Goal: Task Accomplishment & Management: Complete application form

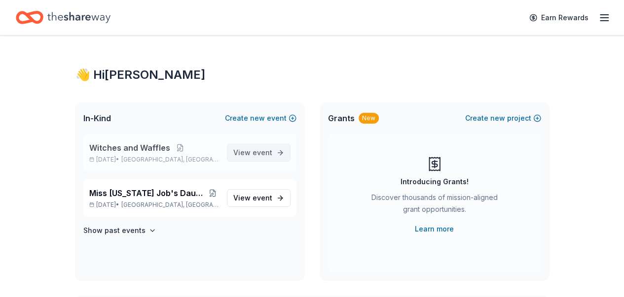
click at [254, 154] on span "event" at bounding box center [262, 152] width 20 height 8
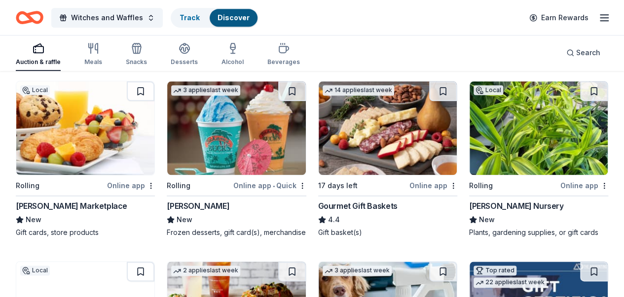
scroll to position [493, 0]
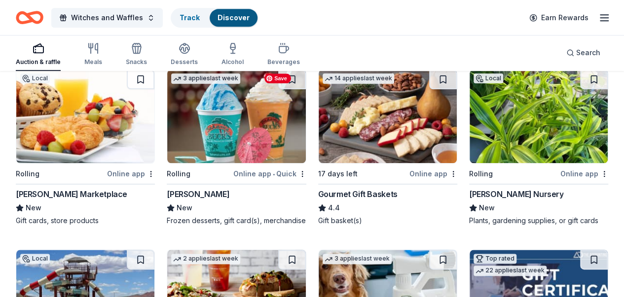
drag, startPoint x: 300, startPoint y: 83, endPoint x: 88, endPoint y: 240, distance: 262.9
click at [88, 240] on div "Local Rolling Online app • Quick Color Me Mine ([GEOGRAPHIC_DATA]) New Gift cer…" at bounding box center [312, 142] width 592 height 908
click at [191, 23] on div "Track" at bounding box center [190, 18] width 36 height 18
click at [195, 17] on link "Track" at bounding box center [189, 17] width 20 height 8
click at [230, 14] on link "Discover" at bounding box center [233, 17] width 32 height 8
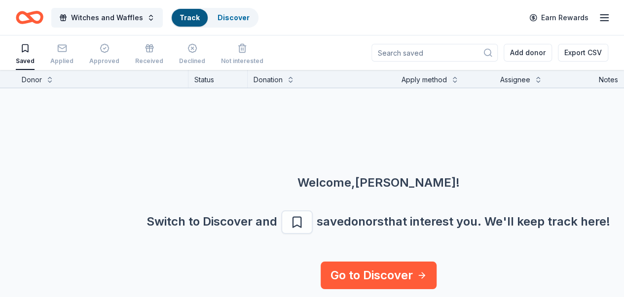
click at [186, 17] on link "Track" at bounding box center [189, 17] width 20 height 8
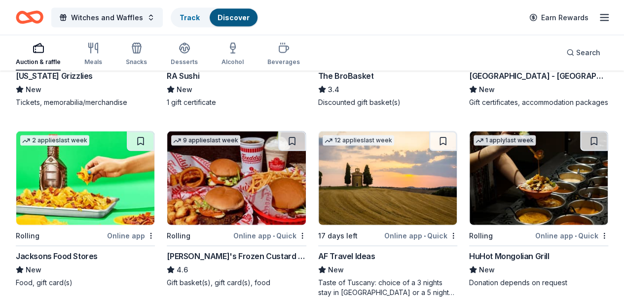
scroll to position [1035, 0]
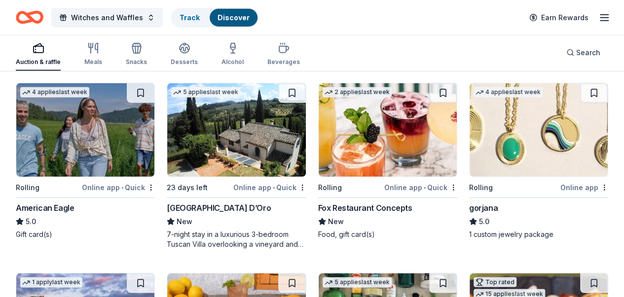
scroll to position [1232, 0]
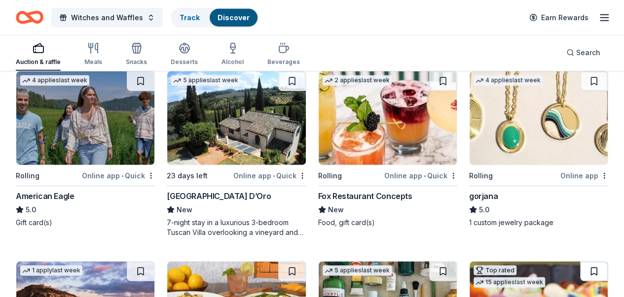
click at [580, 262] on button at bounding box center [594, 272] width 28 height 20
click at [582, 262] on button at bounding box center [595, 272] width 26 height 20
click at [200, 19] on link "Track · 1" at bounding box center [192, 17] width 26 height 8
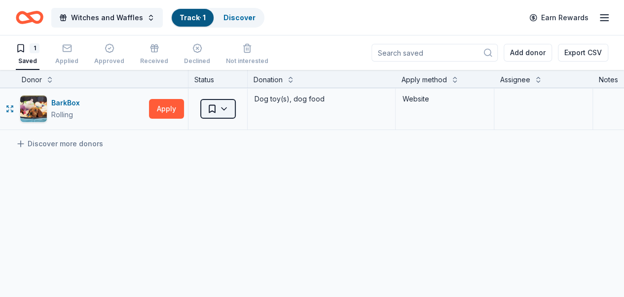
click at [231, 107] on html "Witches and Waffles Track · 1 Discover Earn Rewards 1 Saved Applied Approved Re…" at bounding box center [312, 148] width 624 height 297
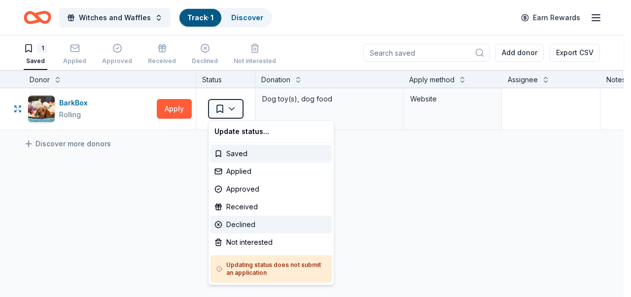
click at [248, 223] on div "Declined" at bounding box center [270, 225] width 121 height 18
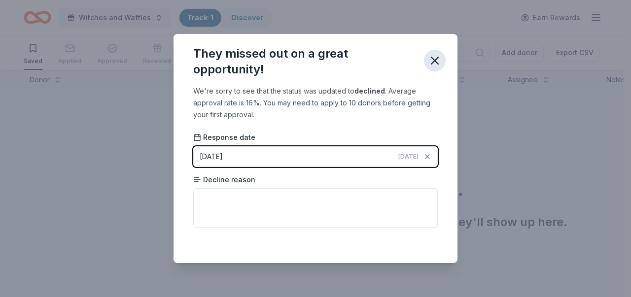
click at [438, 59] on icon "button" at bounding box center [435, 61] width 14 height 14
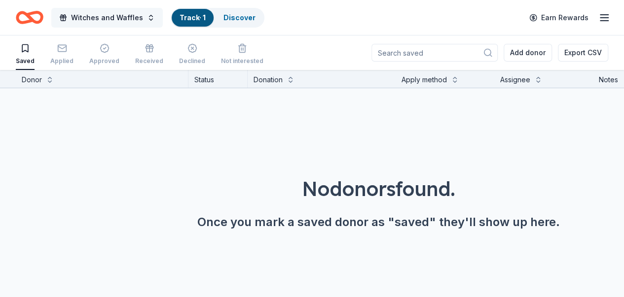
click at [92, 14] on span "Witches and Waffles" at bounding box center [107, 18] width 72 height 12
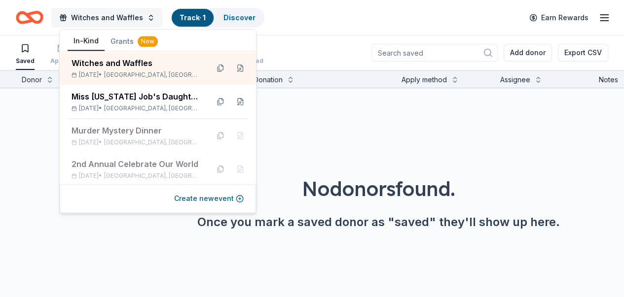
click at [92, 13] on span "Witches and Waffles" at bounding box center [107, 18] width 72 height 12
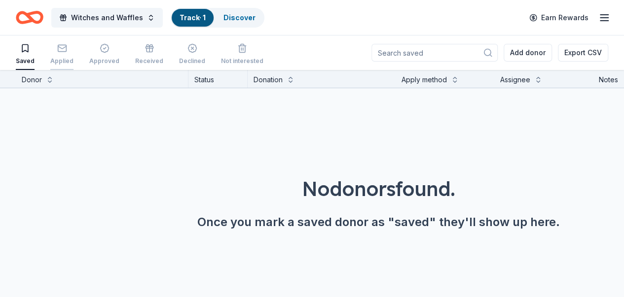
click at [71, 53] on div "Applied" at bounding box center [61, 54] width 23 height 22
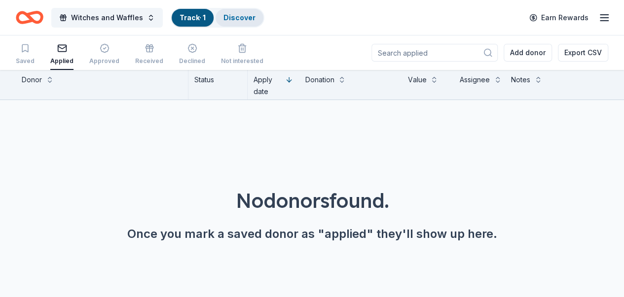
click at [253, 18] on link "Discover" at bounding box center [239, 17] width 32 height 8
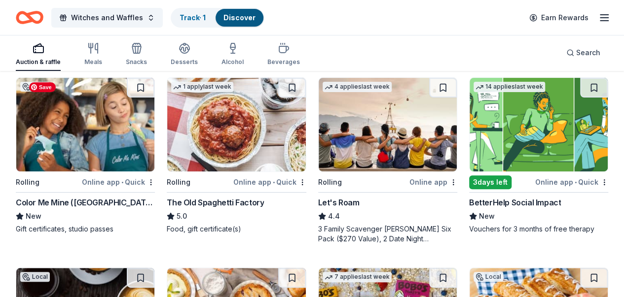
scroll to position [99, 0]
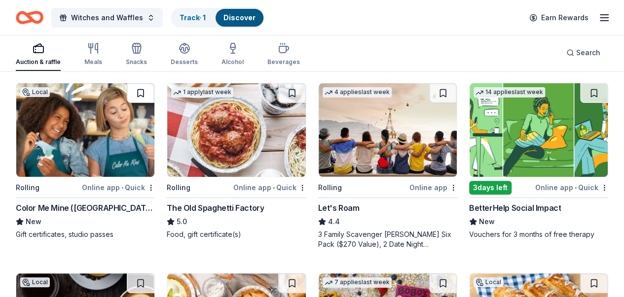
click at [127, 93] on button at bounding box center [141, 93] width 28 height 20
click at [154, 274] on button at bounding box center [141, 284] width 28 height 20
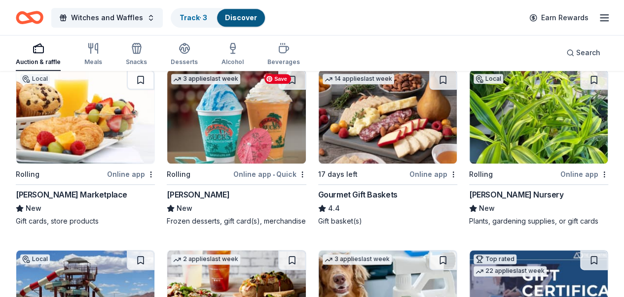
scroll to position [493, 0]
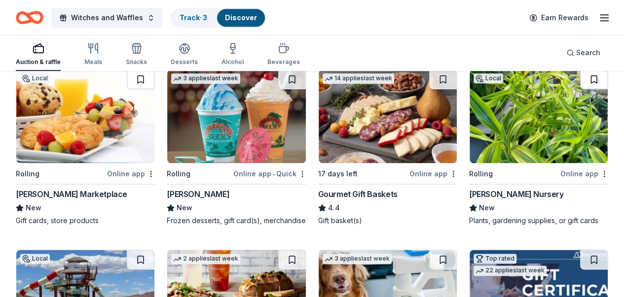
click at [580, 78] on button at bounding box center [594, 79] width 28 height 20
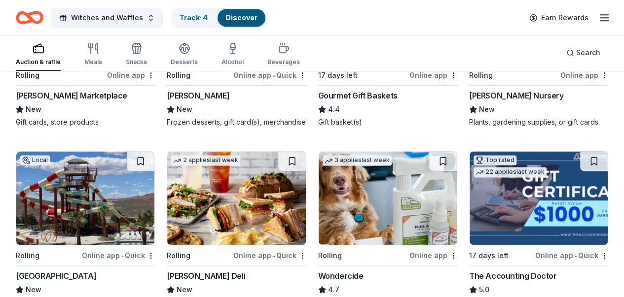
scroll to position [591, 0]
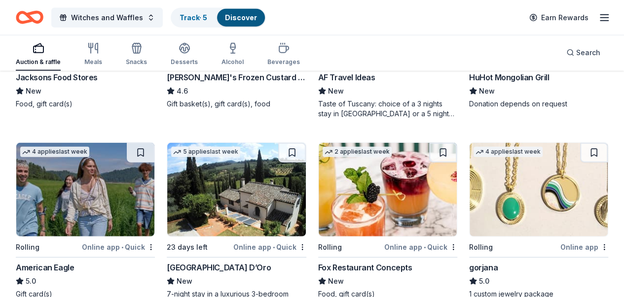
scroll to position [1183, 0]
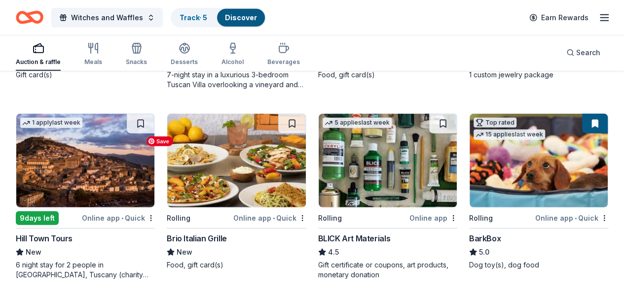
scroll to position [1429, 0]
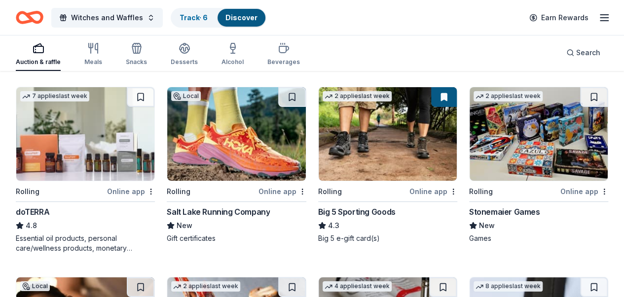
scroll to position [1824, 0]
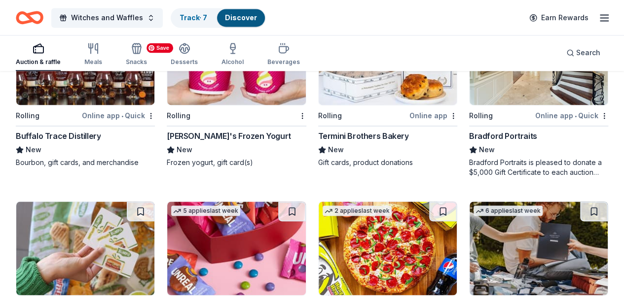
scroll to position [2703, 0]
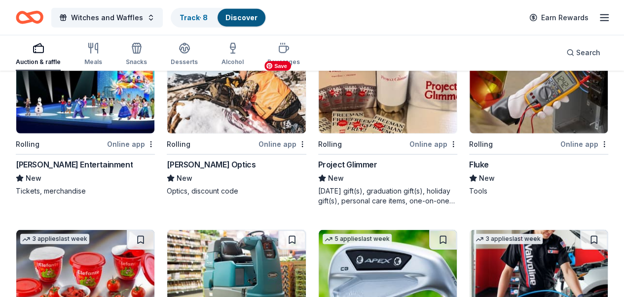
scroll to position [3097, 0]
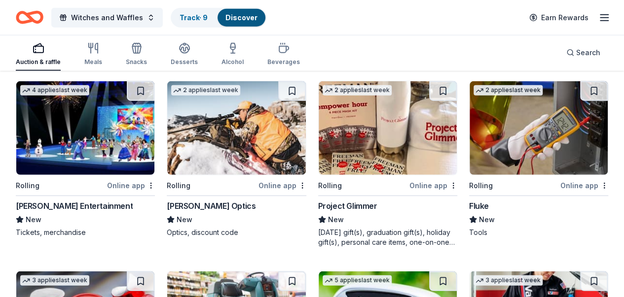
scroll to position [3094, 0]
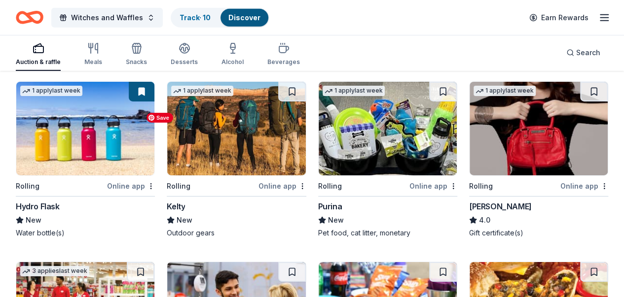
scroll to position [3489, 0]
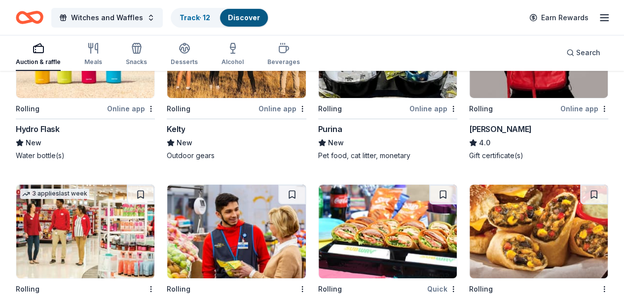
scroll to position [3587, 0]
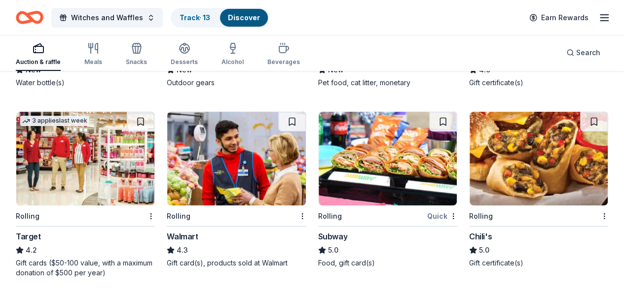
scroll to position [3637, 0]
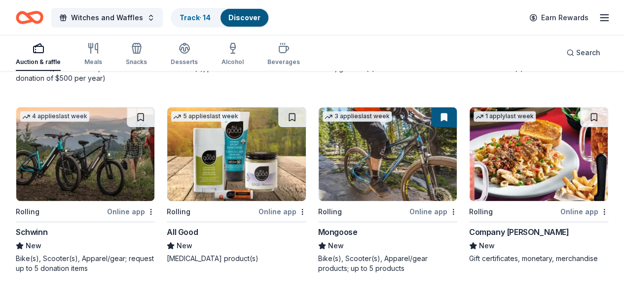
scroll to position [3834, 0]
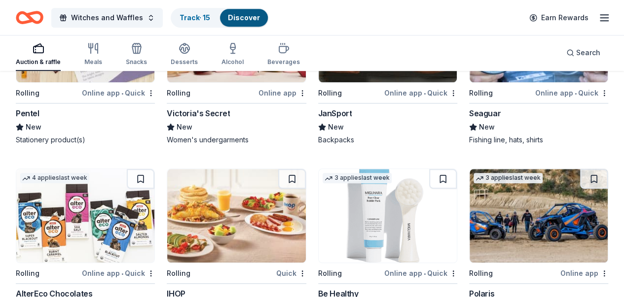
scroll to position [4228, 0]
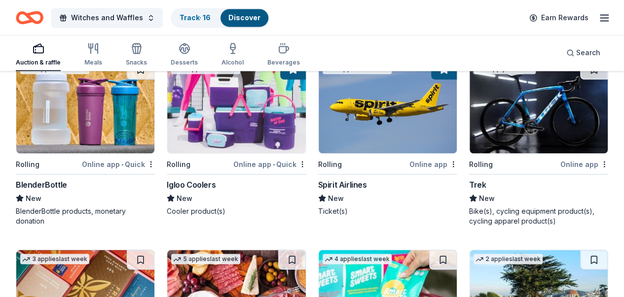
scroll to position [4622, 0]
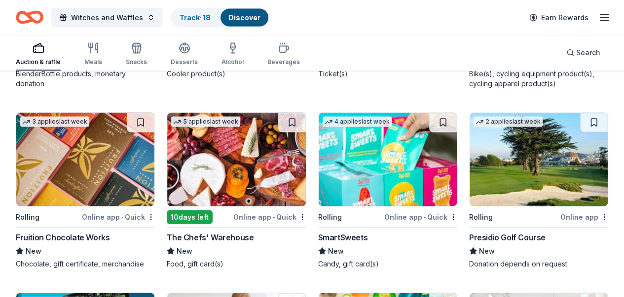
scroll to position [4770, 0]
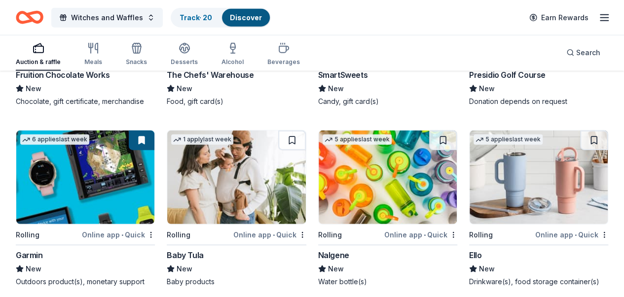
scroll to position [4953, 0]
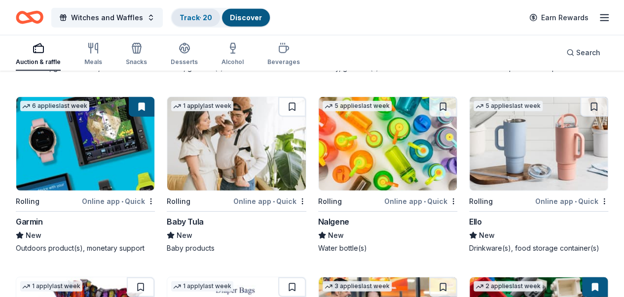
click at [204, 19] on link "Track · 20" at bounding box center [195, 17] width 33 height 8
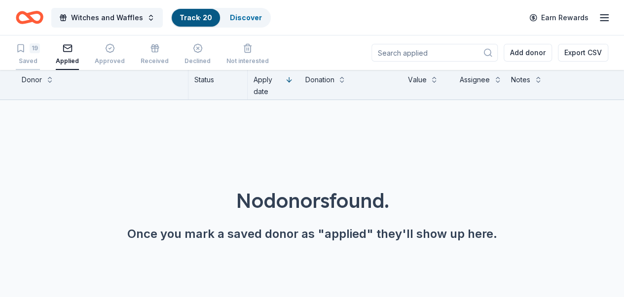
click at [39, 60] on div "Saved" at bounding box center [28, 61] width 24 height 8
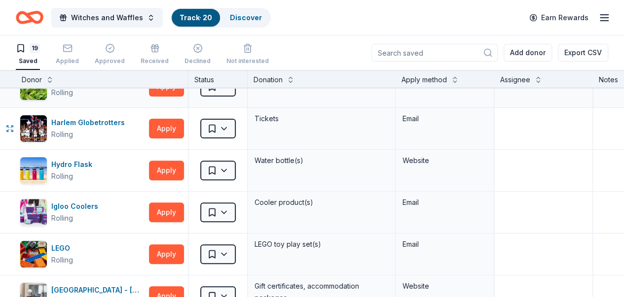
scroll to position [197, 0]
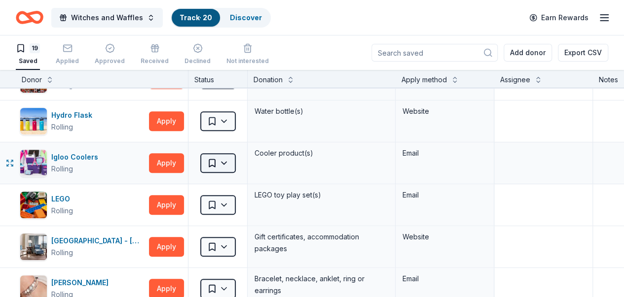
click at [233, 163] on html "Witches and Waffles Track · 20 Discover Earn Rewards 19 Saved Applied Approved …" at bounding box center [312, 148] width 624 height 297
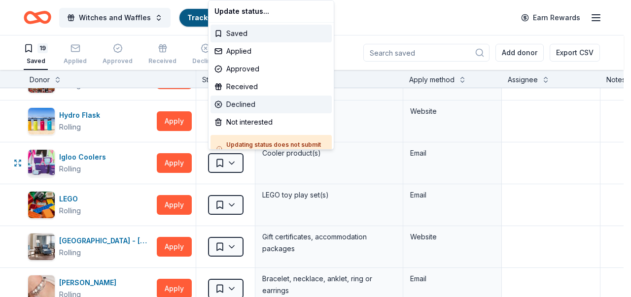
click at [252, 104] on div "Declined" at bounding box center [270, 105] width 121 height 18
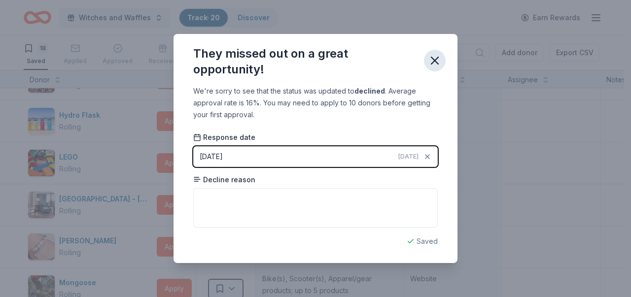
click at [436, 65] on icon "button" at bounding box center [435, 61] width 14 height 14
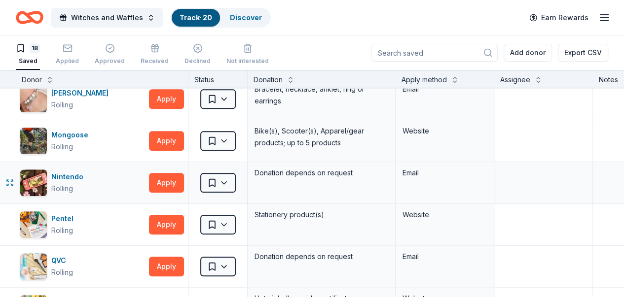
scroll to position [444, 0]
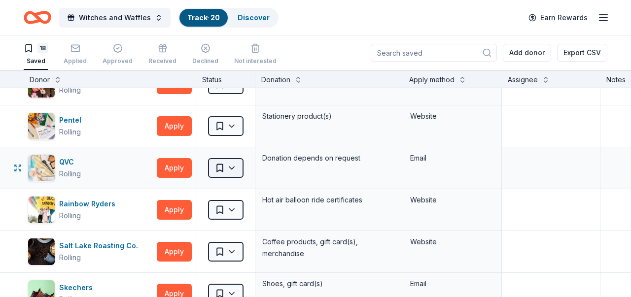
click at [235, 165] on html "Witches and Waffles Track · 20 Discover Earn Rewards 18 Saved Applied Approved …" at bounding box center [315, 148] width 631 height 297
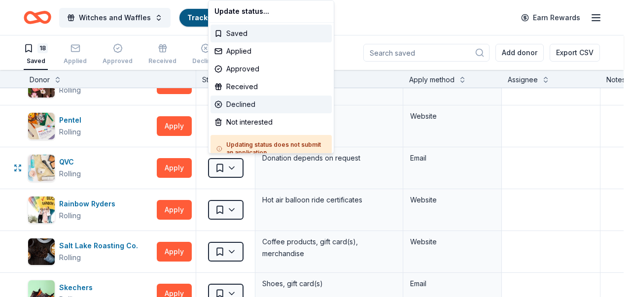
click at [248, 111] on div "Declined" at bounding box center [270, 105] width 121 height 18
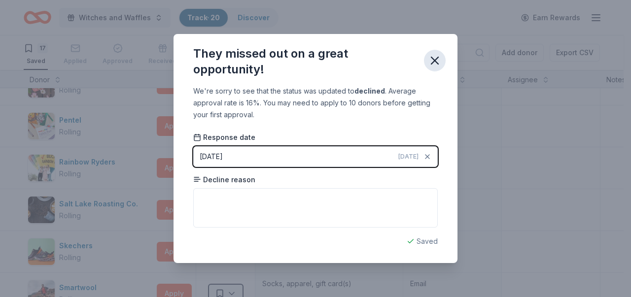
click at [428, 64] on icon "button" at bounding box center [435, 61] width 14 height 14
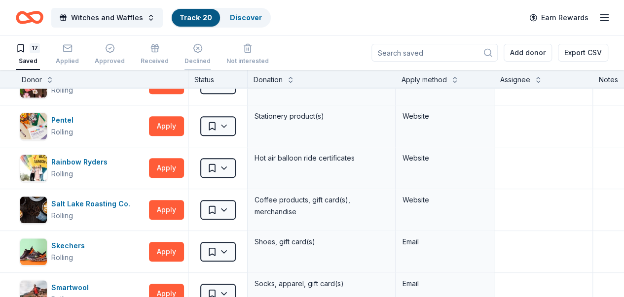
click at [201, 48] on icon "button" at bounding box center [198, 43] width 10 height 10
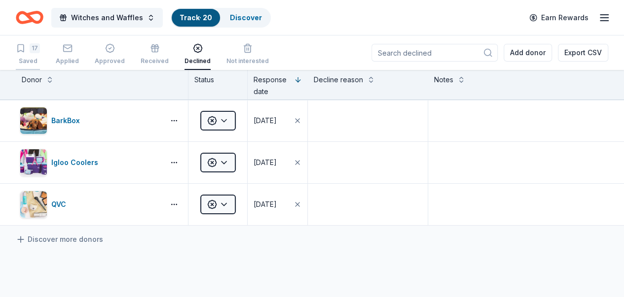
click at [40, 52] on div "17" at bounding box center [35, 48] width 10 height 10
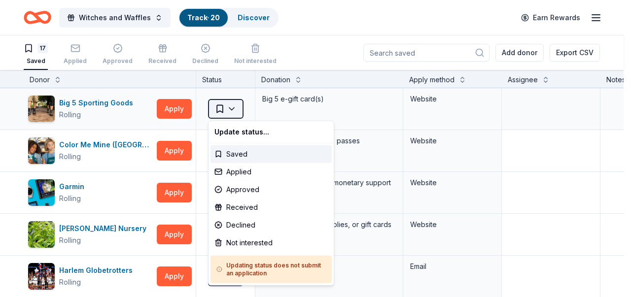
click at [234, 109] on html "Witches and Waffles Track · 20 Discover Earn Rewards 17 Saved Applied Approved …" at bounding box center [315, 148] width 631 height 297
click at [218, 174] on div "Applied" at bounding box center [270, 172] width 121 height 18
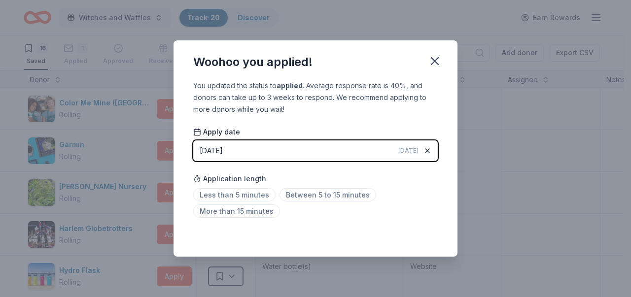
click at [427, 149] on icon "button" at bounding box center [427, 151] width 8 height 8
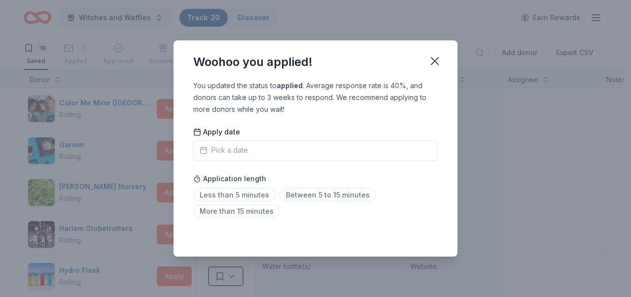
click at [284, 148] on button "Pick a date" at bounding box center [315, 150] width 244 height 21
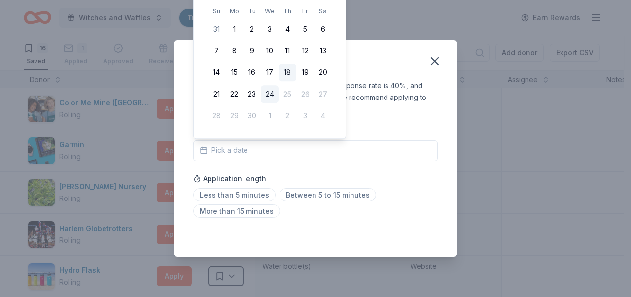
click at [286, 73] on button "18" at bounding box center [287, 73] width 18 height 18
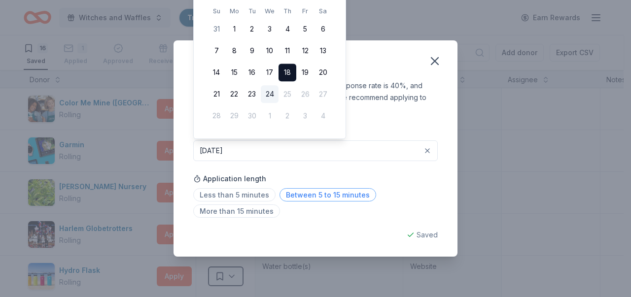
click at [335, 197] on span "Between 5 to 15 minutes" at bounding box center [327, 194] width 97 height 13
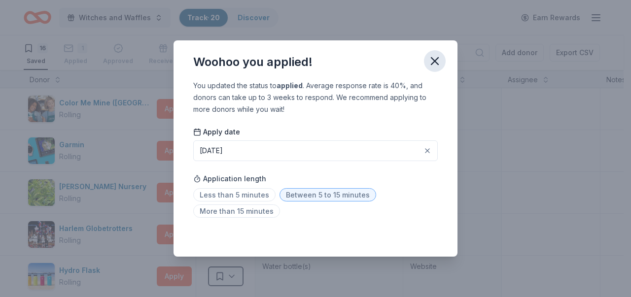
click at [435, 67] on icon "button" at bounding box center [435, 61] width 14 height 14
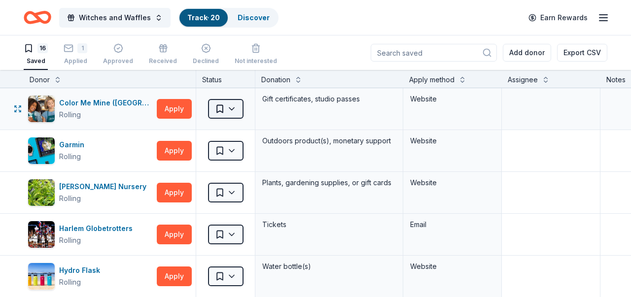
click at [232, 108] on html "Witches and Waffles Track · 20 Discover Earn Rewards 16 Saved 1 Applied Approve…" at bounding box center [315, 148] width 631 height 297
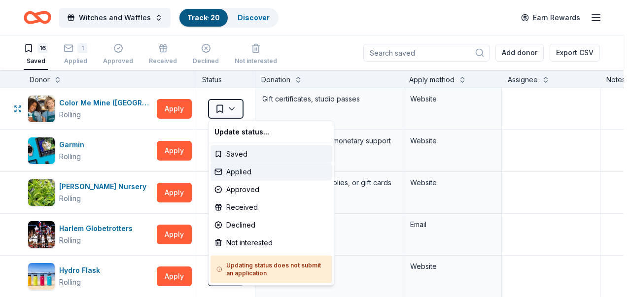
click at [243, 178] on div "Applied" at bounding box center [270, 172] width 121 height 18
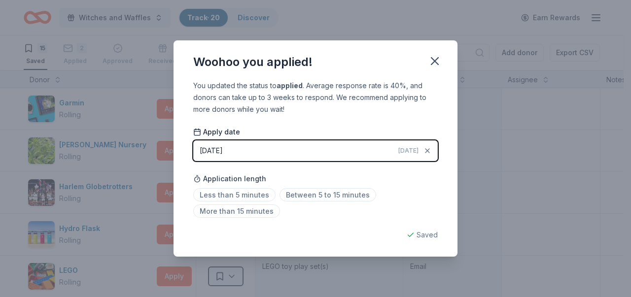
click at [414, 152] on span "[DATE]" at bounding box center [408, 151] width 20 height 8
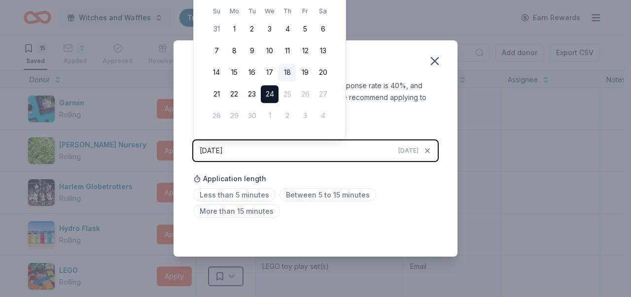
click at [286, 71] on button "18" at bounding box center [287, 73] width 18 height 18
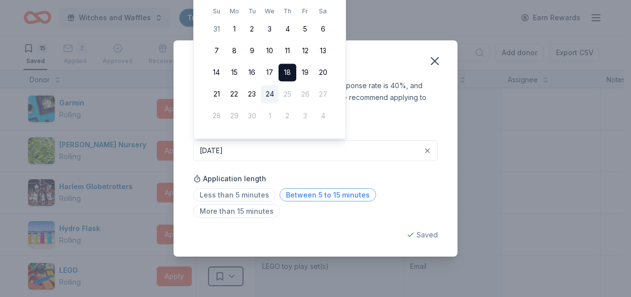
click at [300, 194] on span "Between 5 to 15 minutes" at bounding box center [327, 194] width 97 height 13
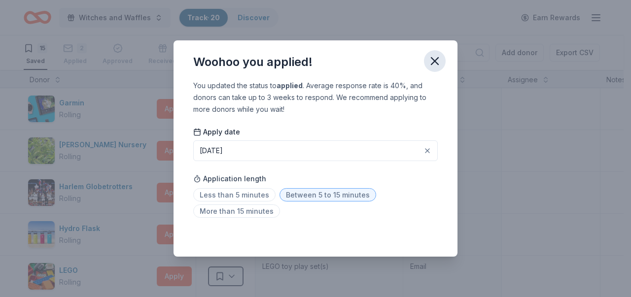
click at [435, 59] on icon "button" at bounding box center [435, 61] width 14 height 14
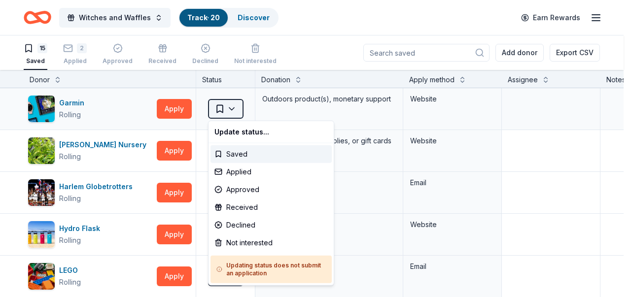
click at [237, 109] on html "Witches and Waffles Track · 20 Discover Earn Rewards 15 Saved 2 Applied Approve…" at bounding box center [315, 148] width 631 height 297
click at [247, 172] on div "Applied" at bounding box center [270, 172] width 121 height 18
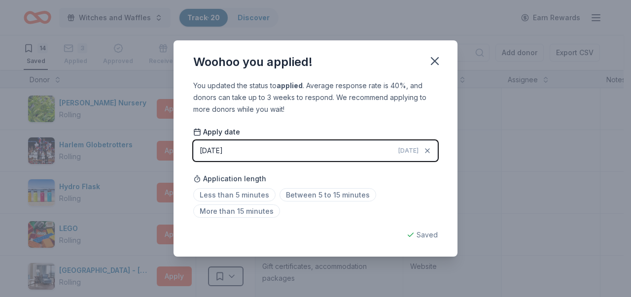
click at [414, 150] on span "[DATE]" at bounding box center [408, 151] width 20 height 8
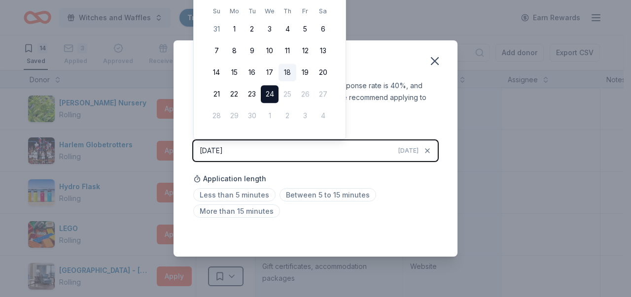
click at [292, 71] on button "18" at bounding box center [287, 73] width 18 height 18
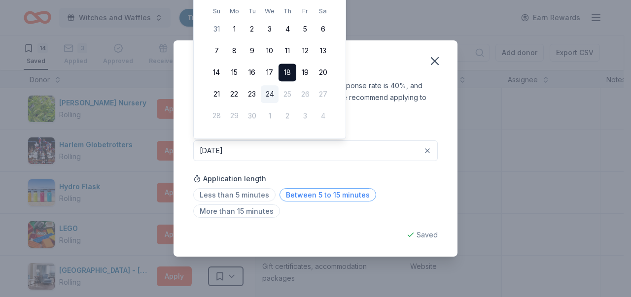
click at [347, 196] on span "Between 5 to 15 minutes" at bounding box center [327, 194] width 97 height 13
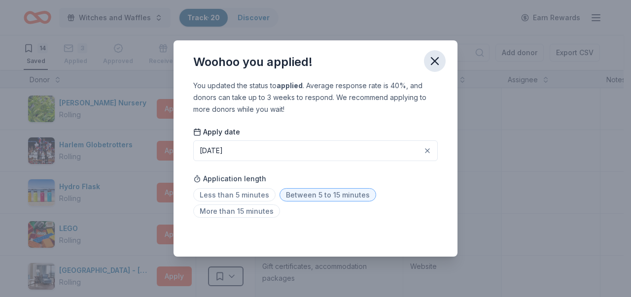
click at [437, 59] on icon "button" at bounding box center [434, 61] width 7 height 7
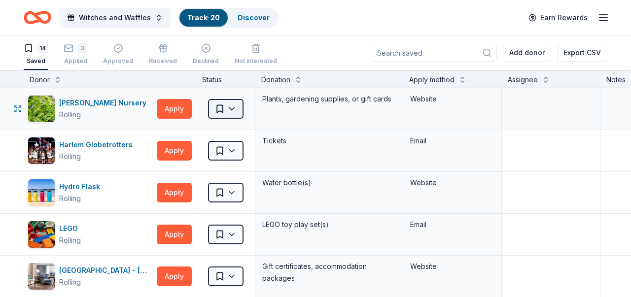
click at [224, 108] on html "Witches and Waffles Track · 20 Discover Earn Rewards 14 Saved 3 Applied Approve…" at bounding box center [315, 148] width 631 height 297
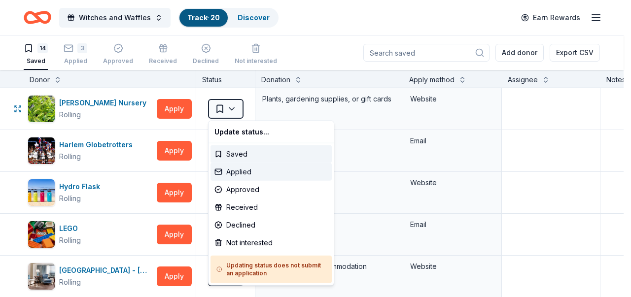
click at [251, 168] on div "Applied" at bounding box center [270, 172] width 121 height 18
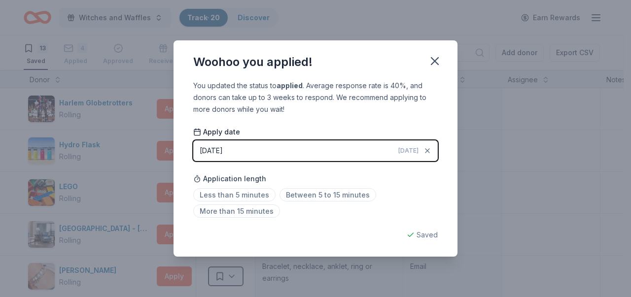
click at [415, 148] on span "[DATE]" at bounding box center [408, 151] width 20 height 8
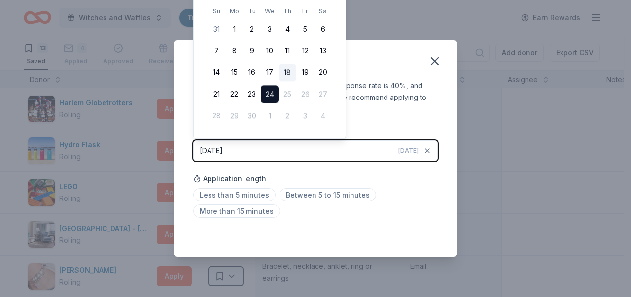
click at [286, 71] on button "18" at bounding box center [287, 73] width 18 height 18
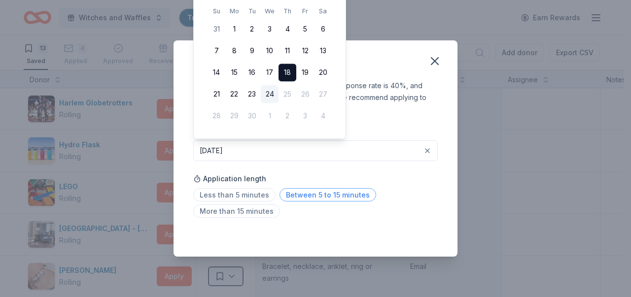
click at [347, 197] on span "Between 5 to 15 minutes" at bounding box center [327, 194] width 97 height 13
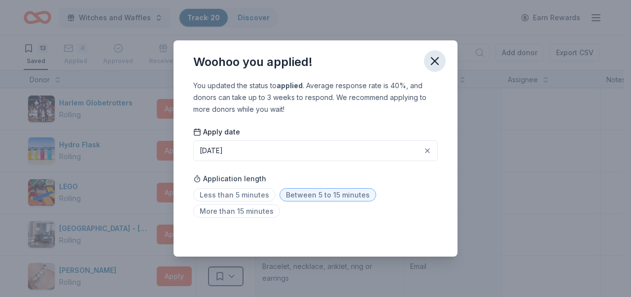
click at [433, 64] on icon "button" at bounding box center [435, 61] width 14 height 14
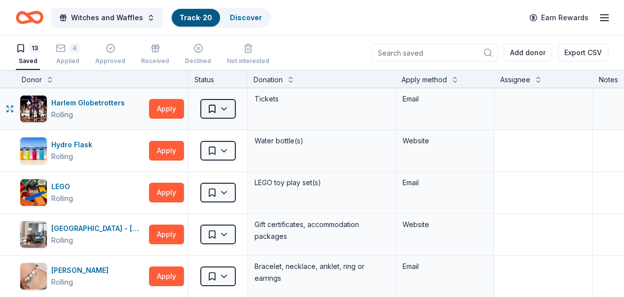
click at [231, 106] on html "Witches and Waffles Track · 20 Discover Earn Rewards 13 Saved 4 Applied Approve…" at bounding box center [312, 148] width 624 height 297
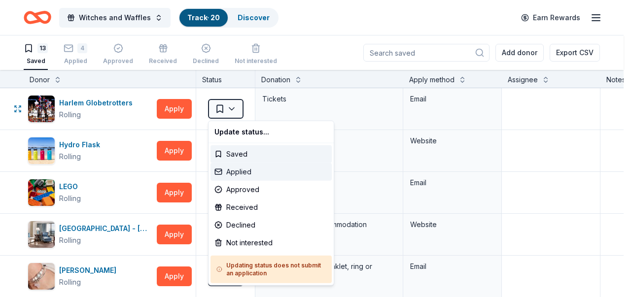
click at [240, 173] on div "Applied" at bounding box center [270, 172] width 121 height 18
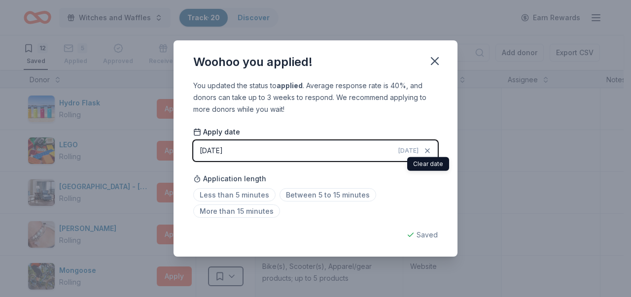
click at [415, 151] on span "[DATE]" at bounding box center [408, 151] width 20 height 8
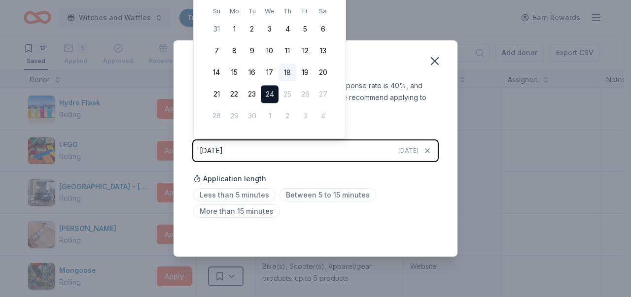
click at [288, 72] on button "18" at bounding box center [287, 73] width 18 height 18
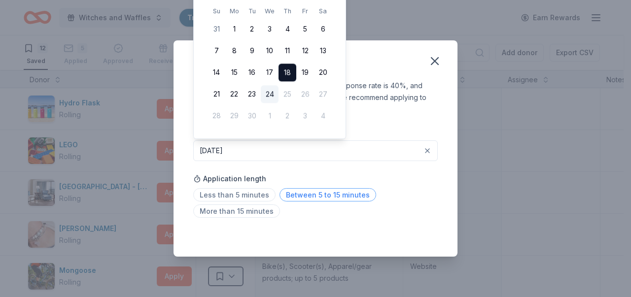
click at [345, 193] on span "Between 5 to 15 minutes" at bounding box center [327, 194] width 97 height 13
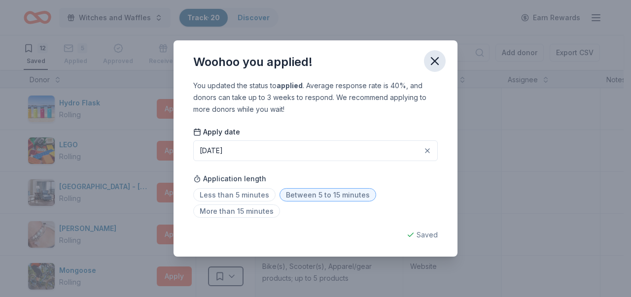
click at [437, 54] on icon "button" at bounding box center [435, 61] width 14 height 14
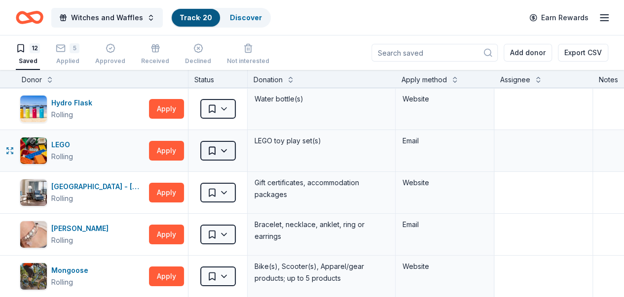
click at [233, 150] on html "Witches and Waffles Track · 20 Discover Earn Rewards 12 Saved 5 Applied Approve…" at bounding box center [312, 148] width 624 height 297
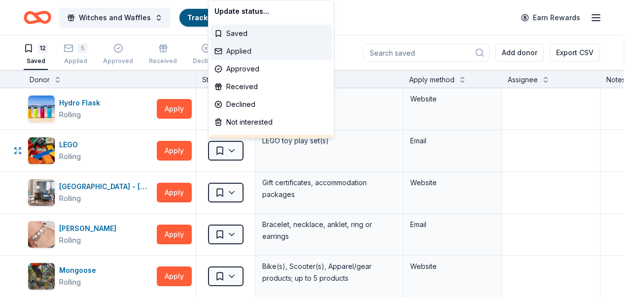
click at [244, 54] on div "Applied" at bounding box center [270, 51] width 121 height 18
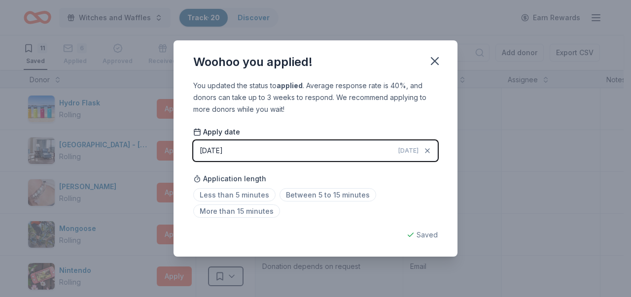
click at [406, 153] on span "[DATE]" at bounding box center [408, 151] width 20 height 8
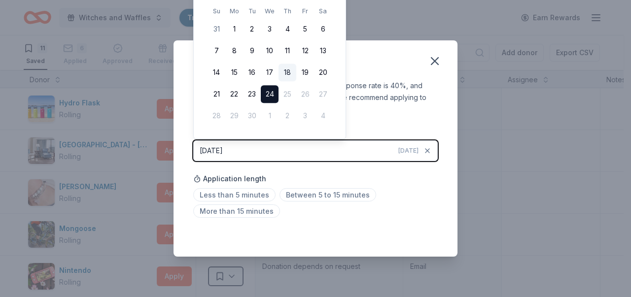
click at [286, 68] on button "18" at bounding box center [287, 73] width 18 height 18
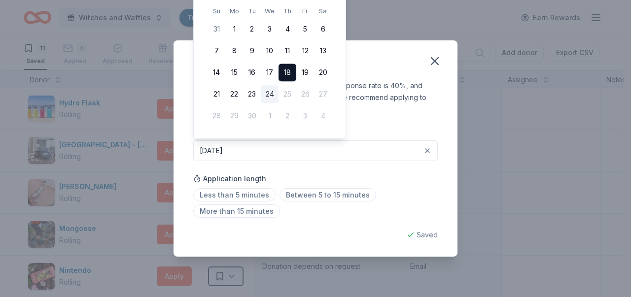
click at [342, 188] on div "Application length Less than 5 minutes Between 5 to 15 minutes More than 15 min…" at bounding box center [315, 195] width 244 height 52
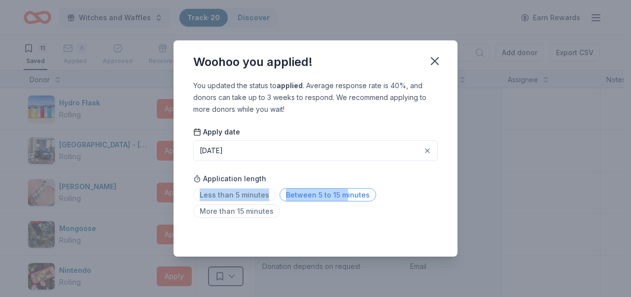
click at [344, 195] on span "Between 5 to 15 minutes" at bounding box center [327, 194] width 97 height 13
click at [433, 62] on icon "button" at bounding box center [435, 61] width 14 height 14
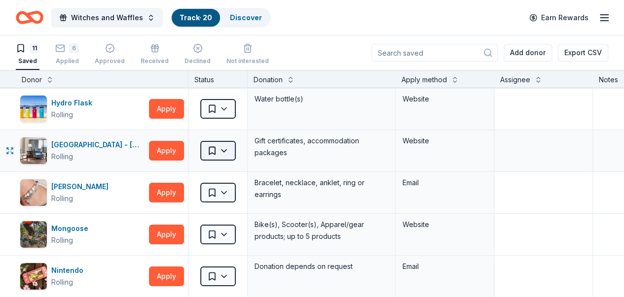
click at [232, 146] on html "Witches and Waffles Track · 20 Discover Earn Rewards 11 Saved 6 Applied Approve…" at bounding box center [312, 148] width 624 height 297
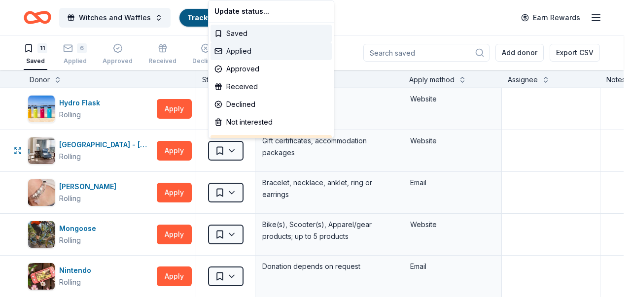
click at [245, 49] on div "Applied" at bounding box center [270, 51] width 121 height 18
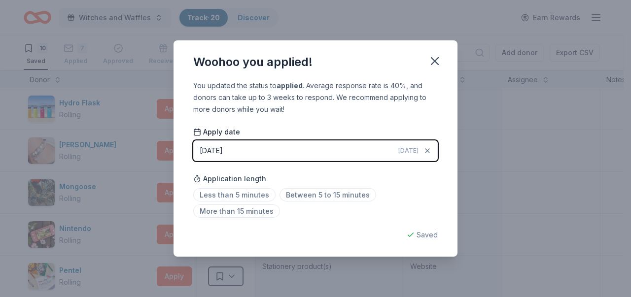
click at [411, 157] on button "[DATE] [DATE]" at bounding box center [315, 150] width 244 height 21
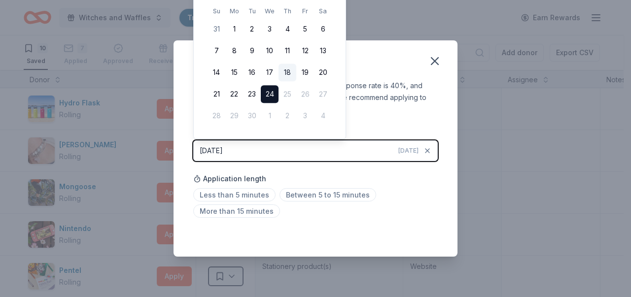
click at [293, 71] on button "18" at bounding box center [287, 73] width 18 height 18
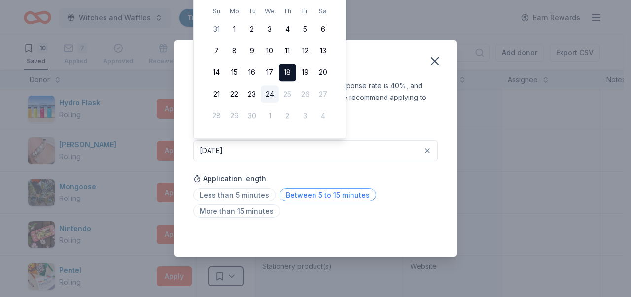
click at [340, 192] on span "Between 5 to 15 minutes" at bounding box center [327, 194] width 97 height 13
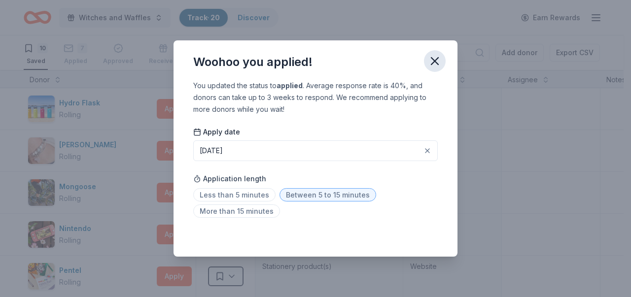
click at [429, 64] on icon "button" at bounding box center [435, 61] width 14 height 14
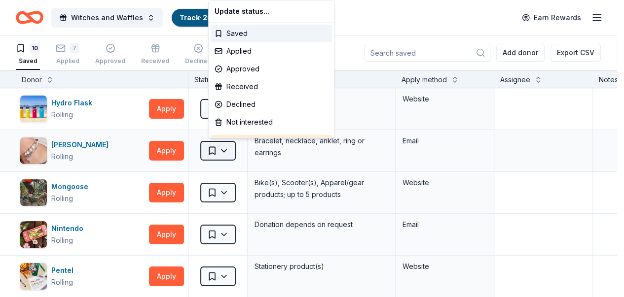
click at [237, 150] on html "Witches and Waffles Track · 20 Discover Earn Rewards 10 Saved 7 Applied Approve…" at bounding box center [312, 148] width 624 height 297
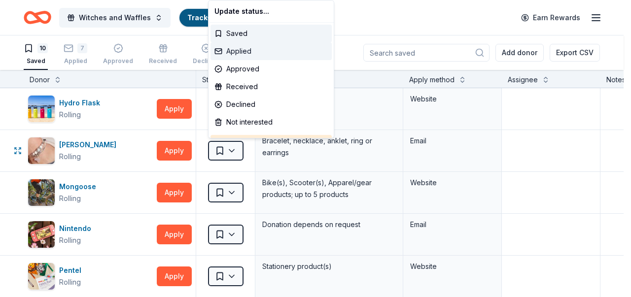
click at [248, 46] on div "Applied" at bounding box center [270, 51] width 121 height 18
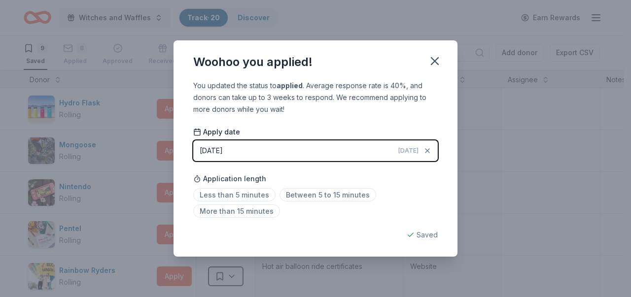
click at [413, 154] on span "[DATE]" at bounding box center [408, 151] width 20 height 8
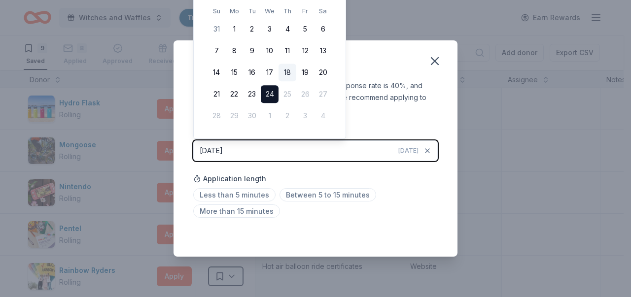
click at [288, 72] on button "18" at bounding box center [287, 73] width 18 height 18
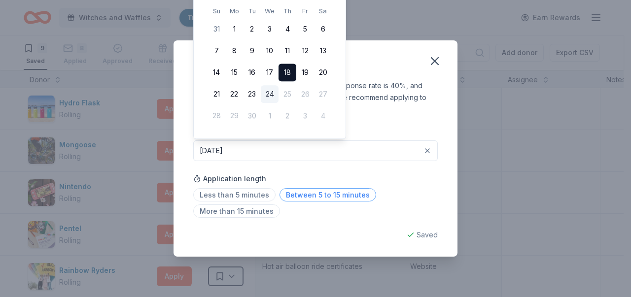
click at [333, 191] on span "Between 5 to 15 minutes" at bounding box center [327, 194] width 97 height 13
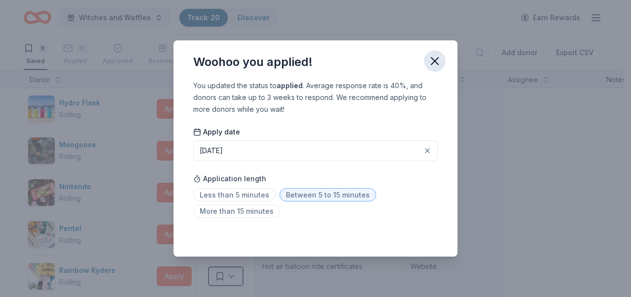
click at [434, 64] on icon "button" at bounding box center [435, 61] width 14 height 14
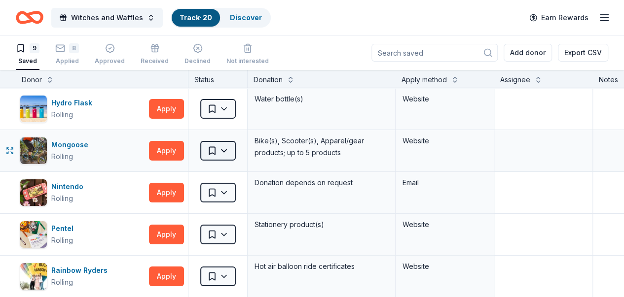
click at [230, 149] on html "Witches and Waffles Track · 20 Discover Earn Rewards 9 Saved 8 Applied Approved…" at bounding box center [312, 148] width 624 height 297
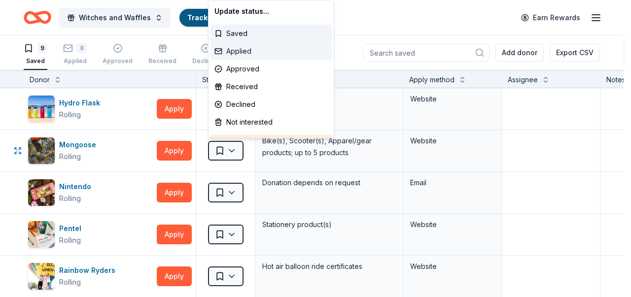
click at [243, 54] on div "Applied" at bounding box center [270, 51] width 121 height 18
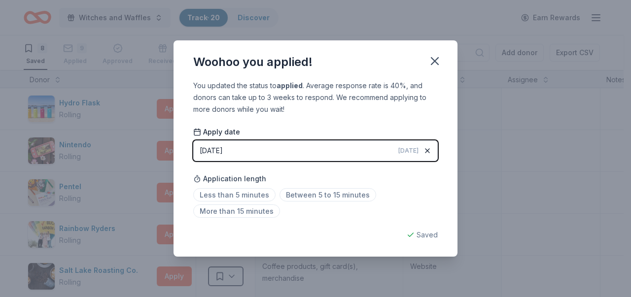
click at [424, 151] on icon "button" at bounding box center [427, 151] width 8 height 8
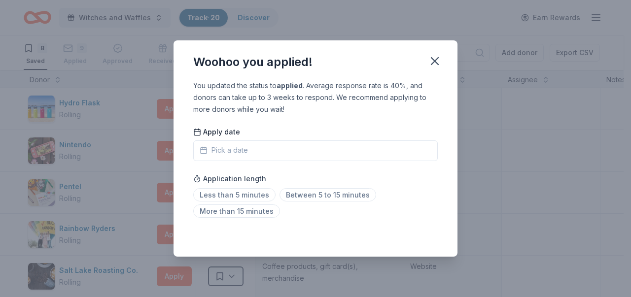
click at [372, 149] on button "Pick a date" at bounding box center [315, 150] width 244 height 21
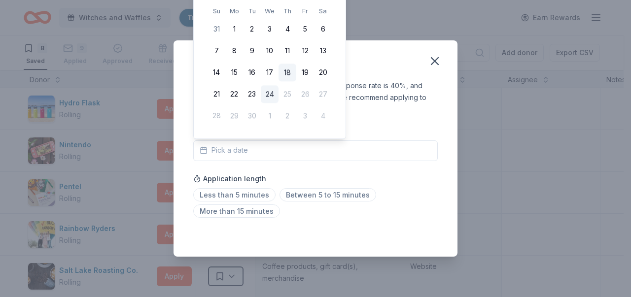
click at [283, 73] on button "18" at bounding box center [287, 73] width 18 height 18
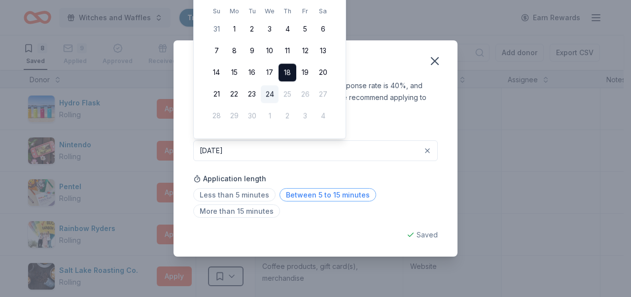
drag, startPoint x: 341, startPoint y: 197, endPoint x: 347, endPoint y: 196, distance: 5.5
click at [343, 198] on span "Between 5 to 15 minutes" at bounding box center [327, 194] width 97 height 13
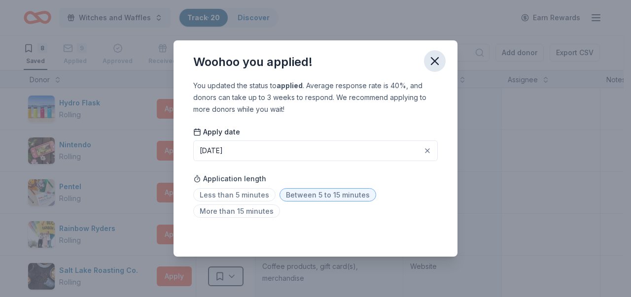
click at [437, 62] on icon "button" at bounding box center [435, 61] width 14 height 14
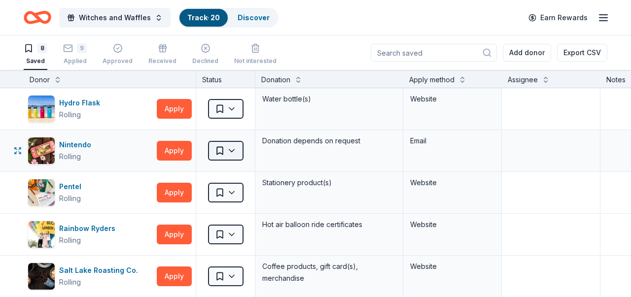
click at [228, 149] on html "Witches and Waffles Track · 20 Discover Earn Rewards 8 Saved 9 Applied Approved…" at bounding box center [315, 148] width 631 height 297
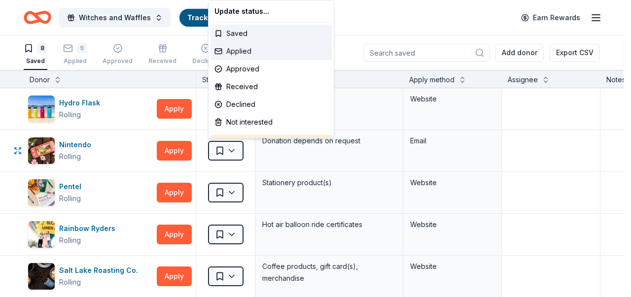
click at [251, 48] on div "Applied" at bounding box center [270, 51] width 121 height 18
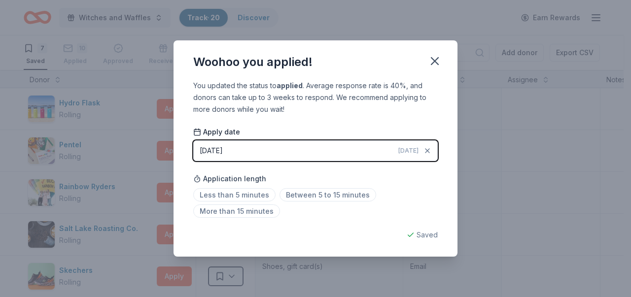
click at [417, 146] on div "[DATE]" at bounding box center [414, 151] width 33 height 10
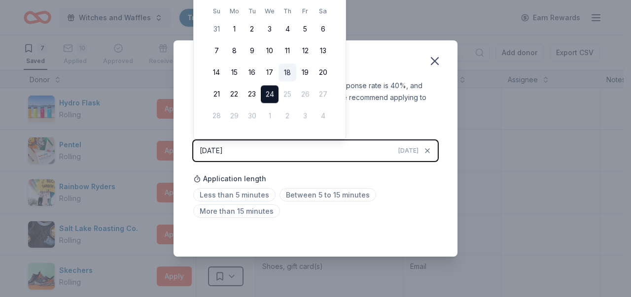
click at [286, 74] on button "18" at bounding box center [287, 73] width 18 height 18
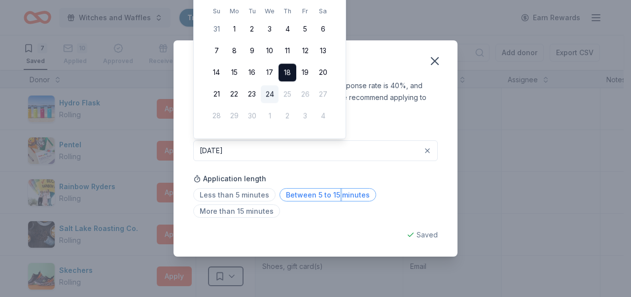
click at [336, 196] on span "Between 5 to 15 minutes" at bounding box center [327, 194] width 97 height 13
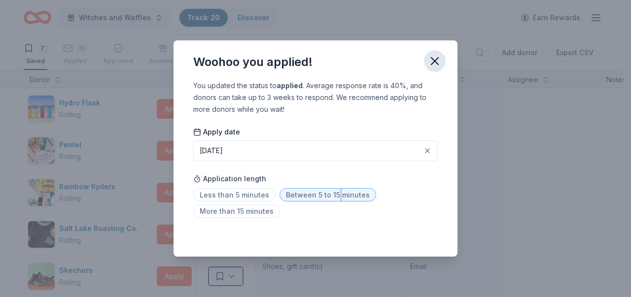
click at [439, 62] on icon "button" at bounding box center [435, 61] width 14 height 14
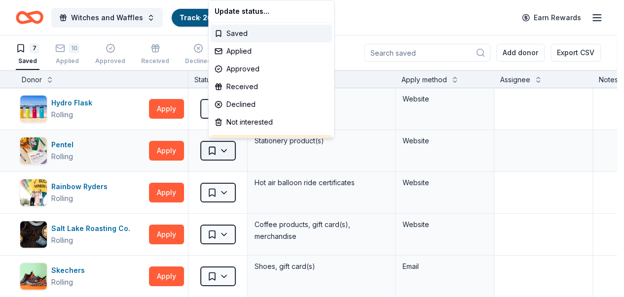
click at [232, 153] on html "Witches and Waffles Track · 20 Discover Earn Rewards 7 Saved 10 Applied Approve…" at bounding box center [312, 148] width 624 height 297
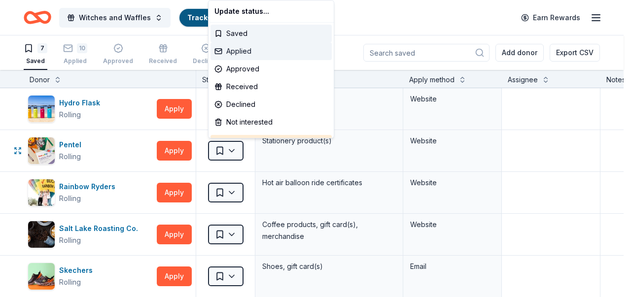
click at [247, 53] on div "Applied" at bounding box center [270, 51] width 121 height 18
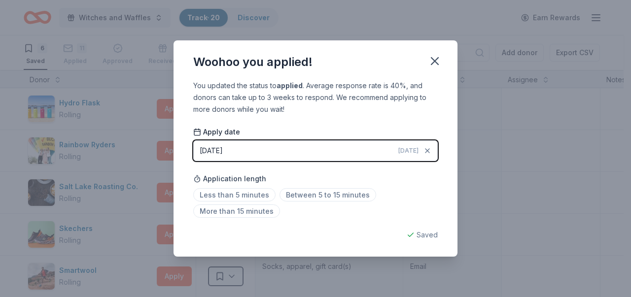
click at [408, 153] on span "[DATE]" at bounding box center [408, 151] width 20 height 8
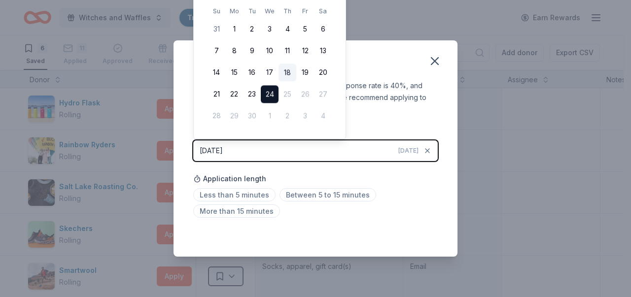
click at [285, 73] on button "18" at bounding box center [287, 73] width 18 height 18
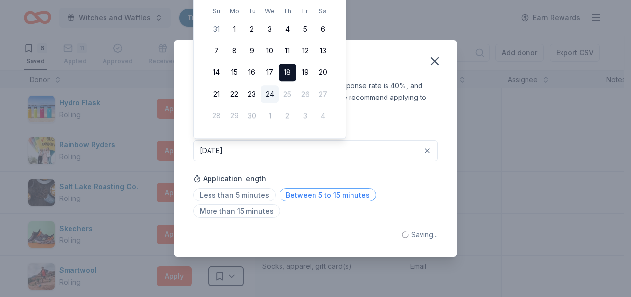
click at [351, 194] on span "Between 5 to 15 minutes" at bounding box center [327, 194] width 97 height 13
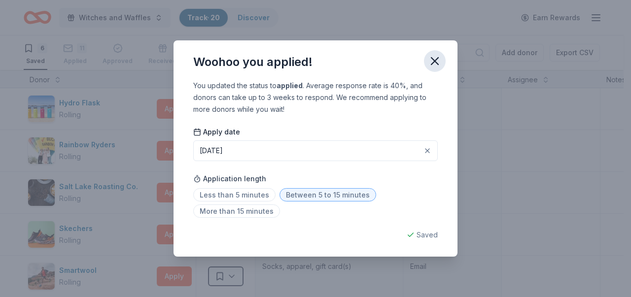
drag, startPoint x: 436, startPoint y: 66, endPoint x: 441, endPoint y: 59, distance: 8.9
click at [437, 65] on icon "button" at bounding box center [435, 61] width 14 height 14
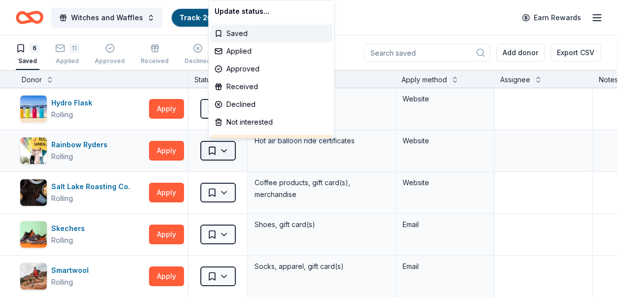
click at [233, 147] on html "Witches and Waffles Track · 20 Discover Earn Rewards 6 Saved 11 Applied Approve…" at bounding box center [312, 148] width 624 height 297
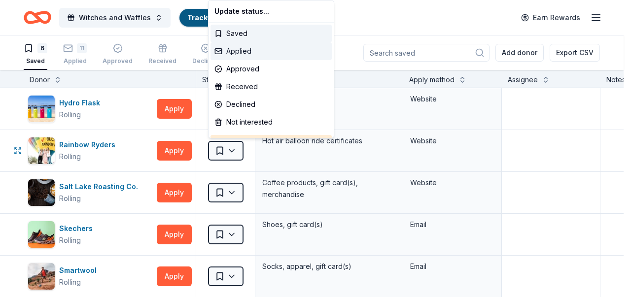
click at [247, 46] on div "Applied" at bounding box center [270, 51] width 121 height 18
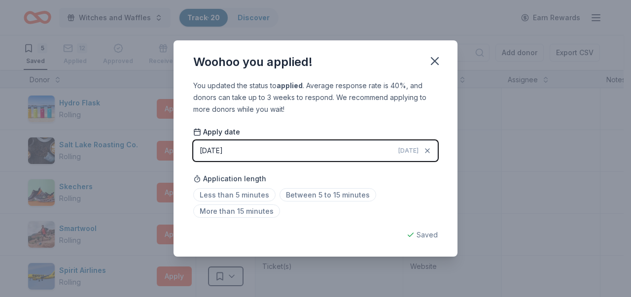
click at [417, 149] on span "[DATE]" at bounding box center [408, 151] width 20 height 8
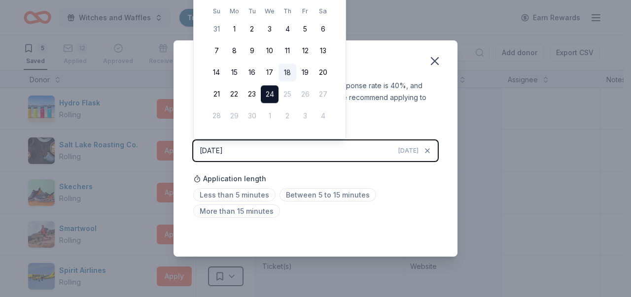
click at [294, 74] on button "18" at bounding box center [287, 73] width 18 height 18
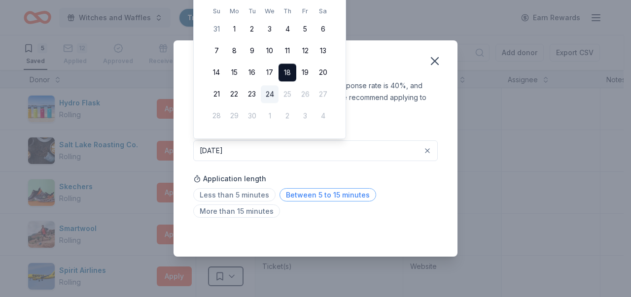
click at [356, 194] on span "Between 5 to 15 minutes" at bounding box center [327, 194] width 97 height 13
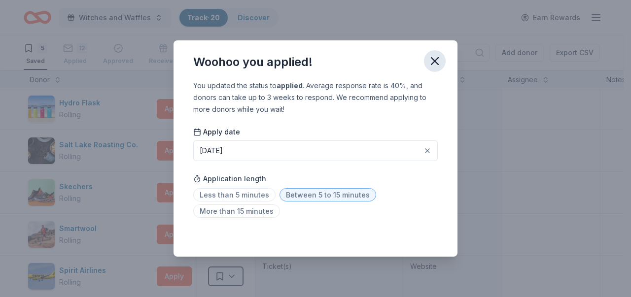
click at [435, 63] on icon "button" at bounding box center [435, 61] width 14 height 14
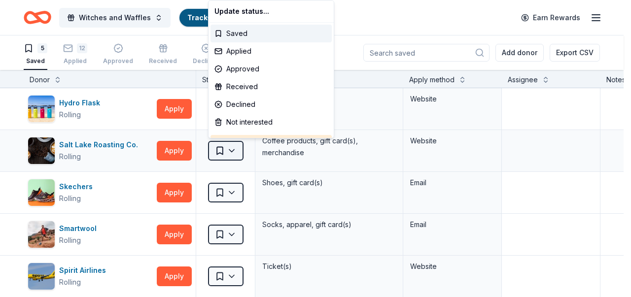
click at [232, 148] on html "Witches and Waffles Track · 20 Discover Earn Rewards 5 Saved 12 Applied Approve…" at bounding box center [315, 148] width 631 height 297
click at [247, 53] on div "Applied" at bounding box center [270, 51] width 121 height 18
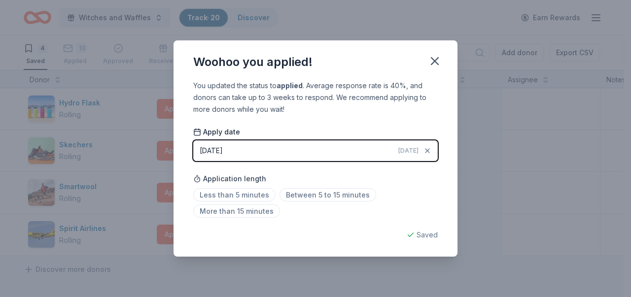
click at [418, 151] on span "[DATE]" at bounding box center [408, 151] width 20 height 8
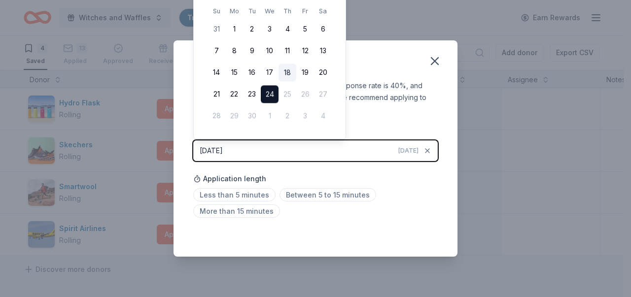
click at [290, 72] on button "18" at bounding box center [287, 73] width 18 height 18
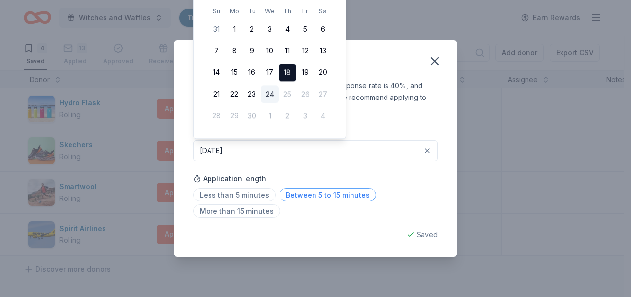
click at [342, 197] on span "Between 5 to 15 minutes" at bounding box center [327, 194] width 97 height 13
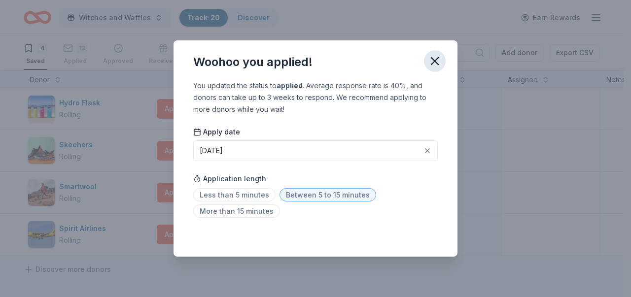
click at [430, 64] on icon "button" at bounding box center [435, 61] width 14 height 14
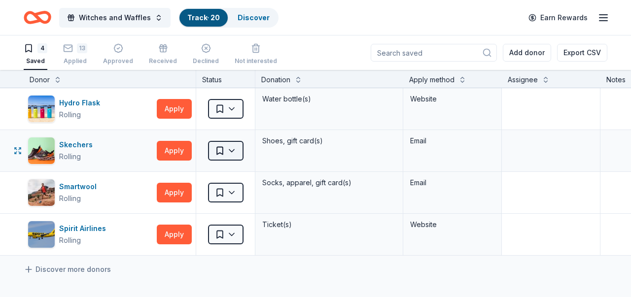
click at [231, 151] on html "Witches and Waffles Track · 20 Discover Earn Rewards 4 Saved 13 Applied Approve…" at bounding box center [315, 148] width 631 height 297
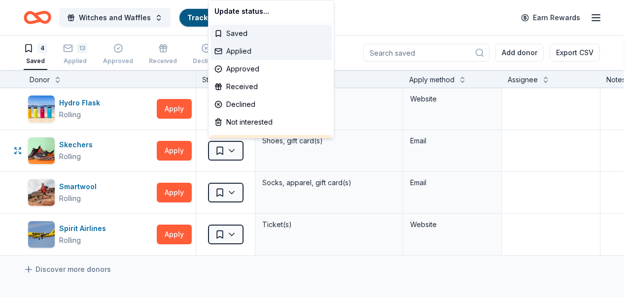
click at [247, 52] on div "Applied" at bounding box center [270, 51] width 121 height 18
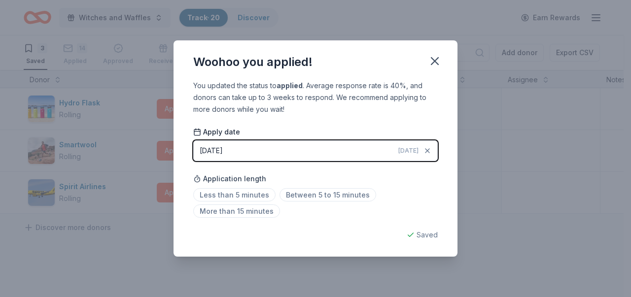
click at [411, 152] on span "[DATE]" at bounding box center [408, 151] width 20 height 8
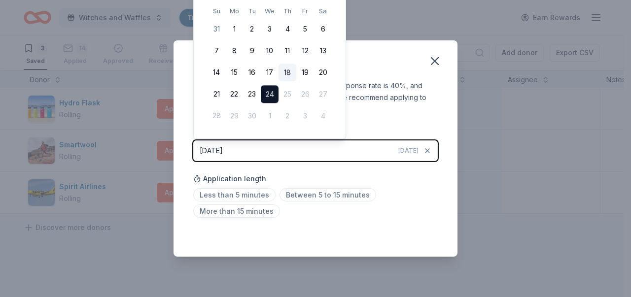
click at [285, 75] on button "18" at bounding box center [287, 73] width 18 height 18
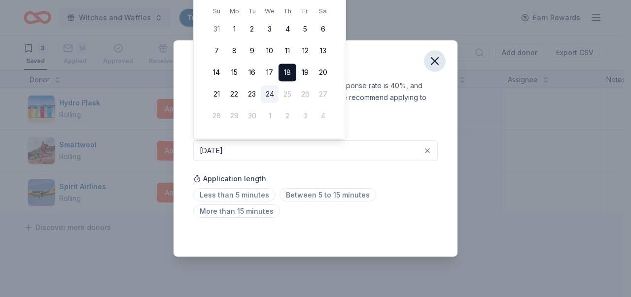
click at [431, 65] on icon "button" at bounding box center [435, 61] width 14 height 14
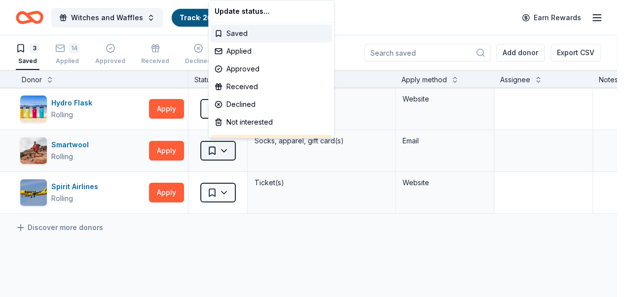
click at [234, 149] on html "Witches and Waffles Track · 20 Discover Earn Rewards 3 Saved 14 Applied Approve…" at bounding box center [312, 148] width 624 height 297
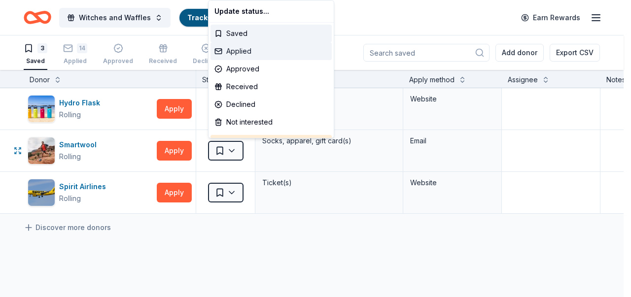
click at [252, 54] on div "Applied" at bounding box center [270, 51] width 121 height 18
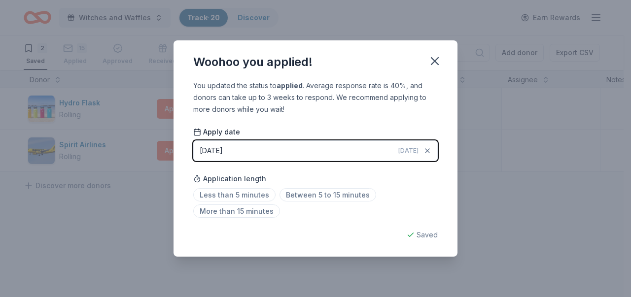
click at [412, 148] on span "[DATE]" at bounding box center [408, 151] width 20 height 8
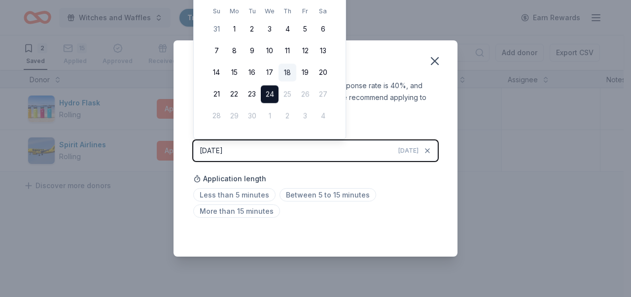
click at [288, 74] on button "18" at bounding box center [287, 73] width 18 height 18
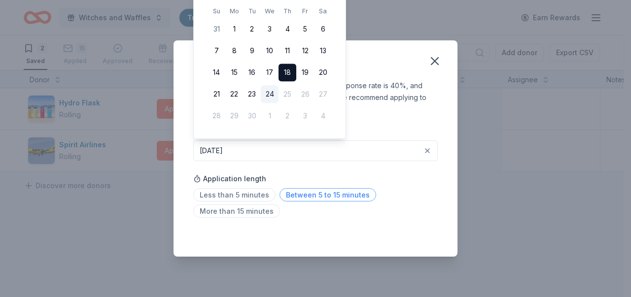
click at [359, 196] on span "Between 5 to 15 minutes" at bounding box center [327, 194] width 97 height 13
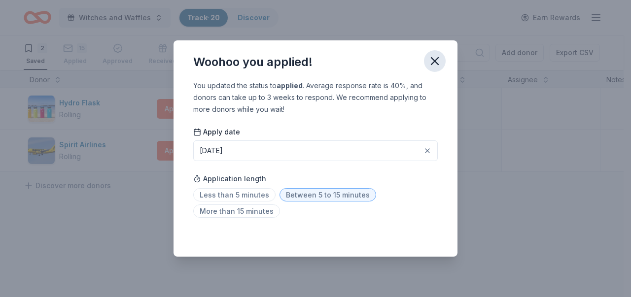
click at [435, 62] on icon "button" at bounding box center [434, 61] width 7 height 7
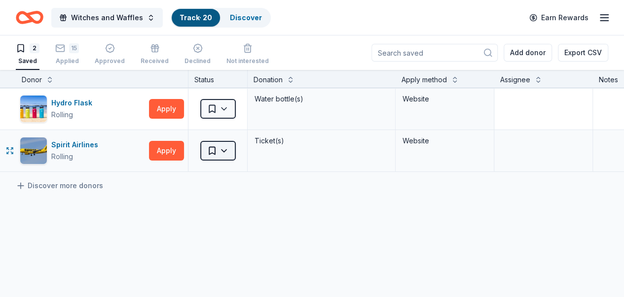
click at [222, 150] on html "Witches and Waffles Track · 20 Discover Earn Rewards 2 Saved 15 Applied Approve…" at bounding box center [312, 148] width 624 height 297
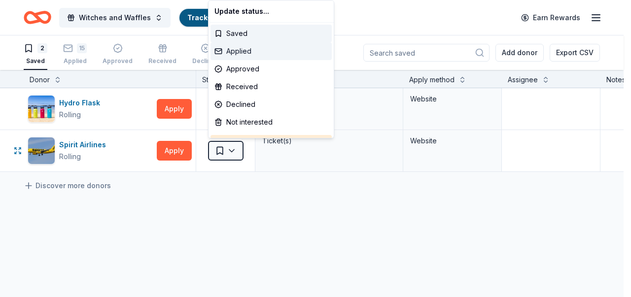
click at [249, 52] on div "Applied" at bounding box center [270, 51] width 121 height 18
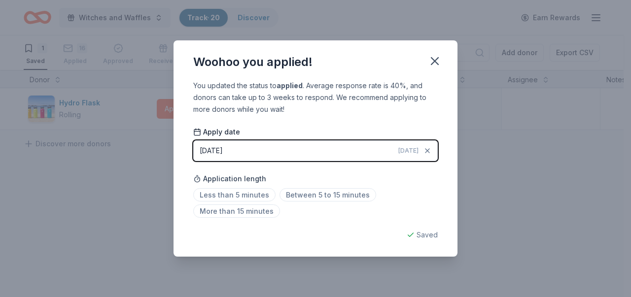
click at [413, 153] on span "[DATE]" at bounding box center [408, 151] width 20 height 8
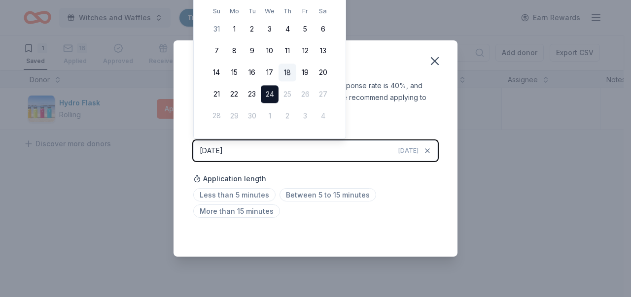
click at [285, 75] on button "18" at bounding box center [287, 73] width 18 height 18
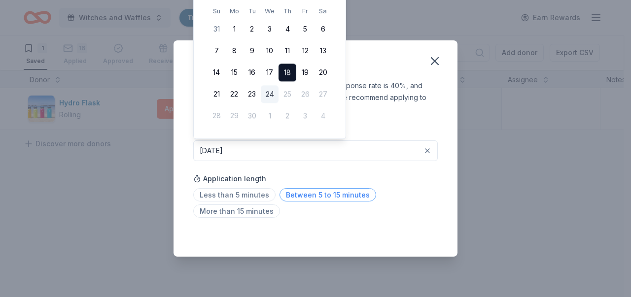
click at [328, 196] on span "Between 5 to 15 minutes" at bounding box center [327, 194] width 97 height 13
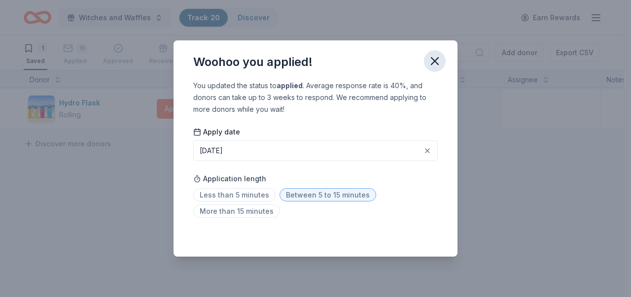
click at [429, 62] on icon "button" at bounding box center [435, 61] width 14 height 14
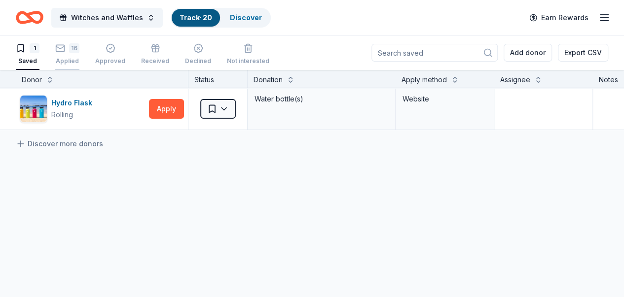
click at [76, 57] on div "Applied" at bounding box center [67, 56] width 24 height 8
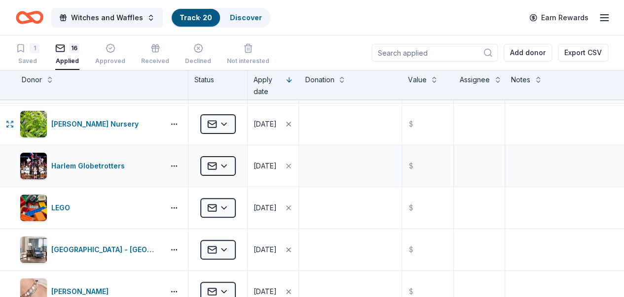
scroll to position [99, 0]
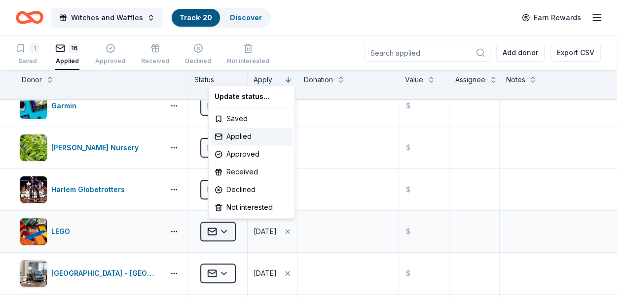
click at [235, 230] on html "Witches and Waffles Track · 20 Discover Earn Rewards 1 Saved 16 Applied Approve…" at bounding box center [312, 148] width 624 height 297
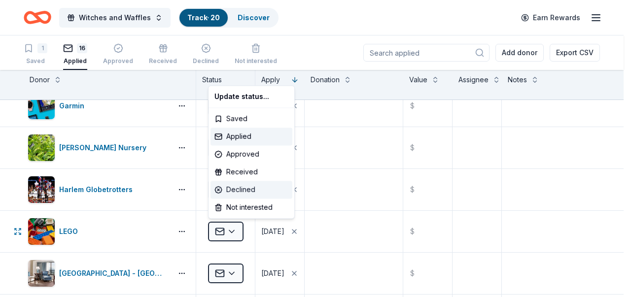
click at [250, 186] on div "Declined" at bounding box center [251, 190] width 82 height 18
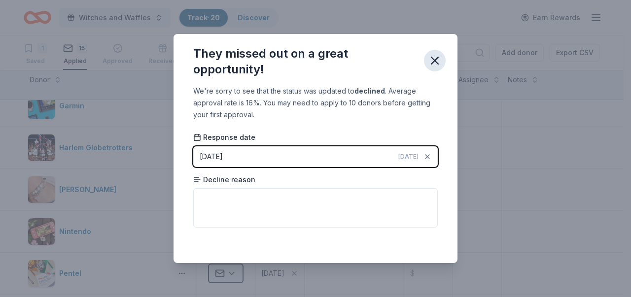
click at [435, 60] on icon "button" at bounding box center [434, 60] width 7 height 7
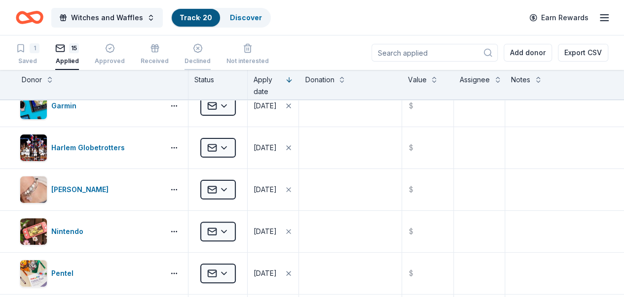
click at [205, 54] on div "Declined" at bounding box center [197, 49] width 26 height 22
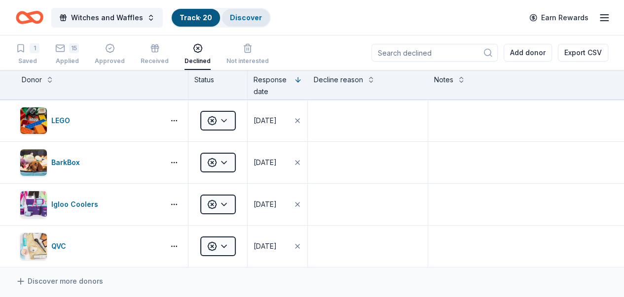
click at [259, 18] on link "Discover" at bounding box center [246, 17] width 32 height 8
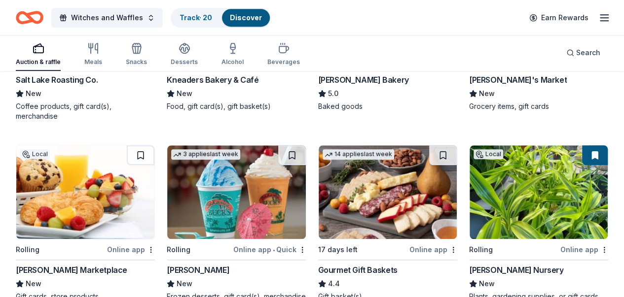
scroll to position [493, 0]
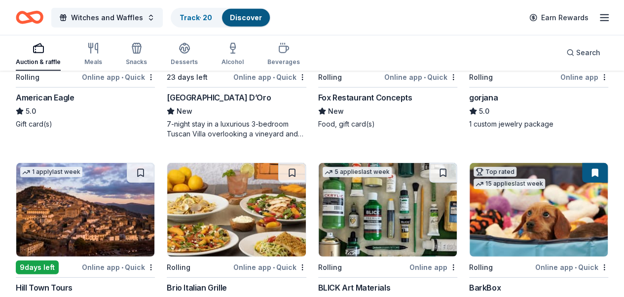
scroll to position [1429, 0]
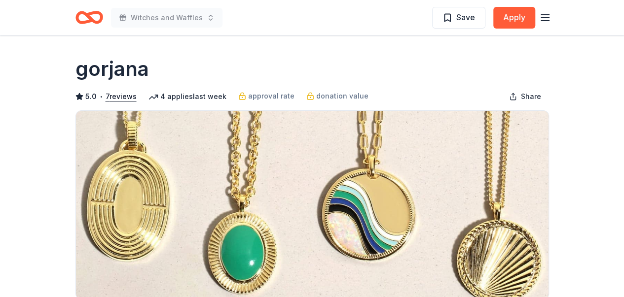
click at [434, 63] on div "gorjana" at bounding box center [311, 69] width 473 height 28
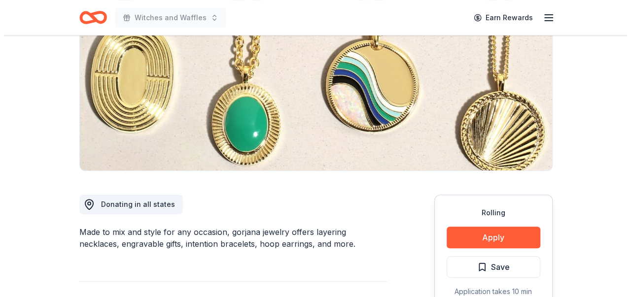
scroll to position [197, 0]
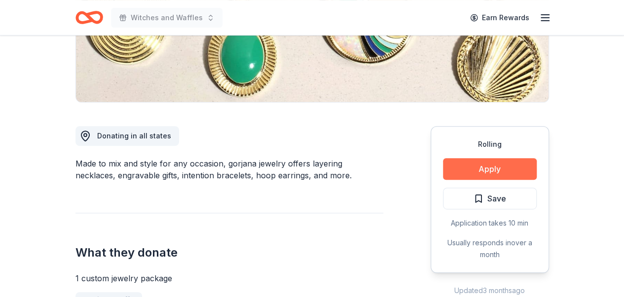
click at [492, 169] on button "Apply" at bounding box center [490, 169] width 94 height 22
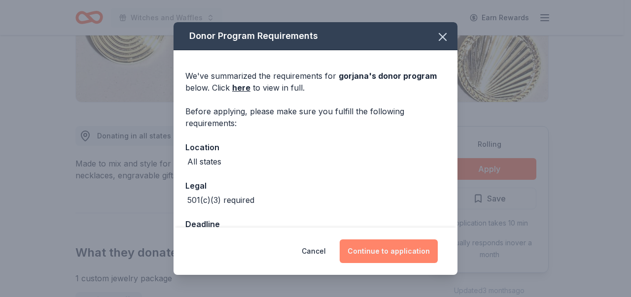
click at [421, 248] on button "Continue to application" at bounding box center [389, 252] width 98 height 24
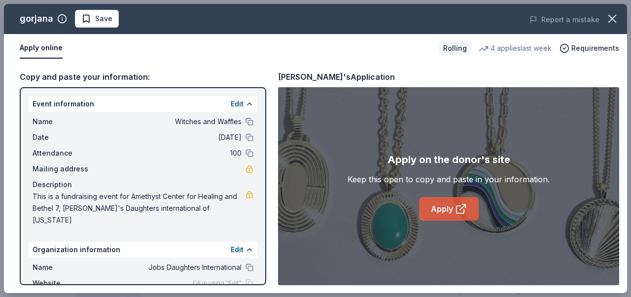
click at [443, 209] on link "Apply" at bounding box center [449, 209] width 60 height 24
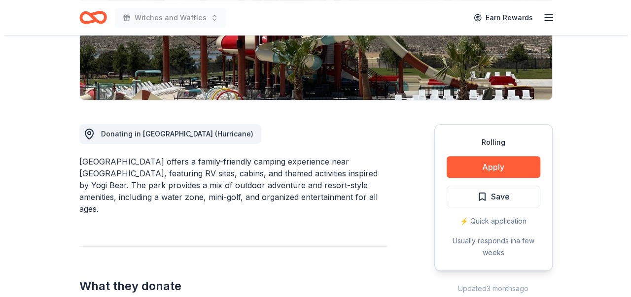
scroll to position [197, 0]
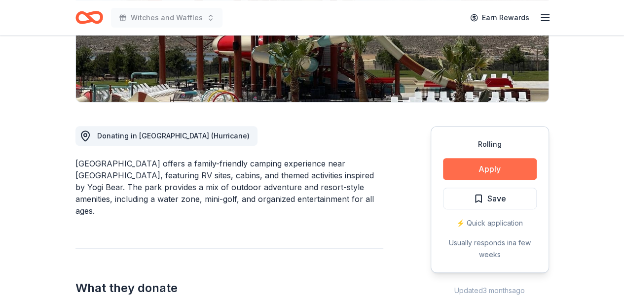
click at [518, 168] on button "Apply" at bounding box center [490, 169] width 94 height 22
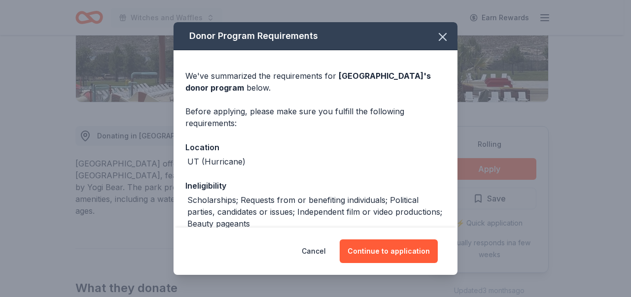
scroll to position [93, 0]
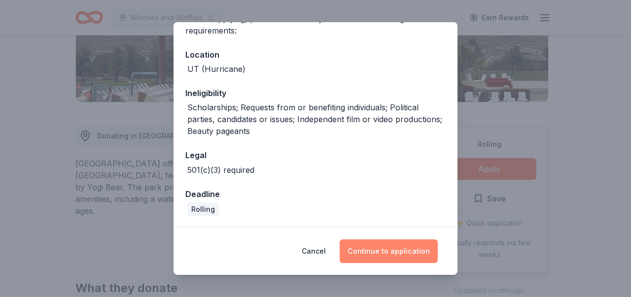
click at [390, 247] on button "Continue to application" at bounding box center [389, 252] width 98 height 24
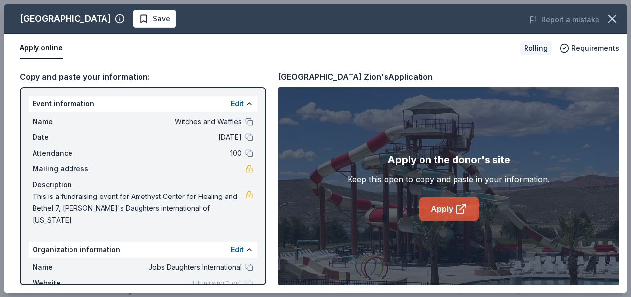
click at [440, 210] on link "Apply" at bounding box center [449, 209] width 60 height 24
